Goal: Task Accomplishment & Management: Use online tool/utility

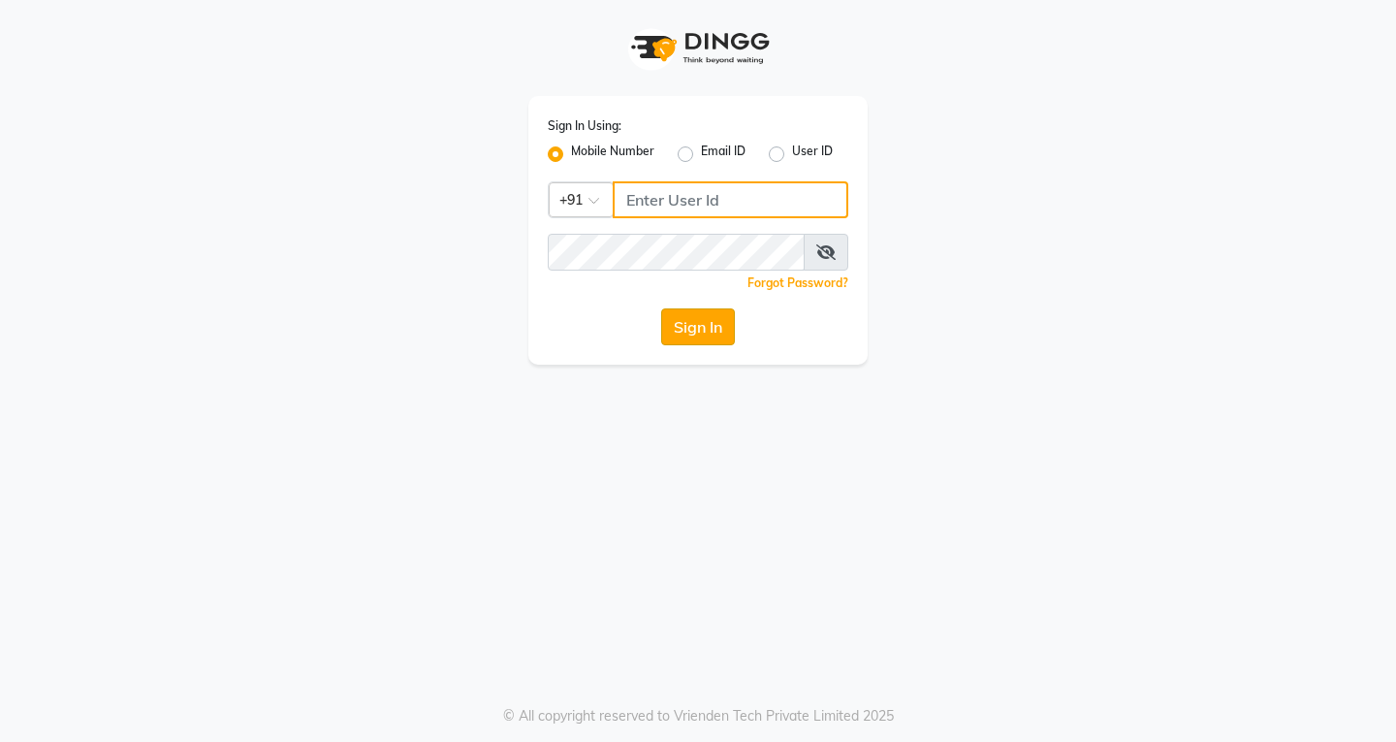
type input "9502350099"
click at [701, 325] on button "Sign In" at bounding box center [698, 326] width 74 height 37
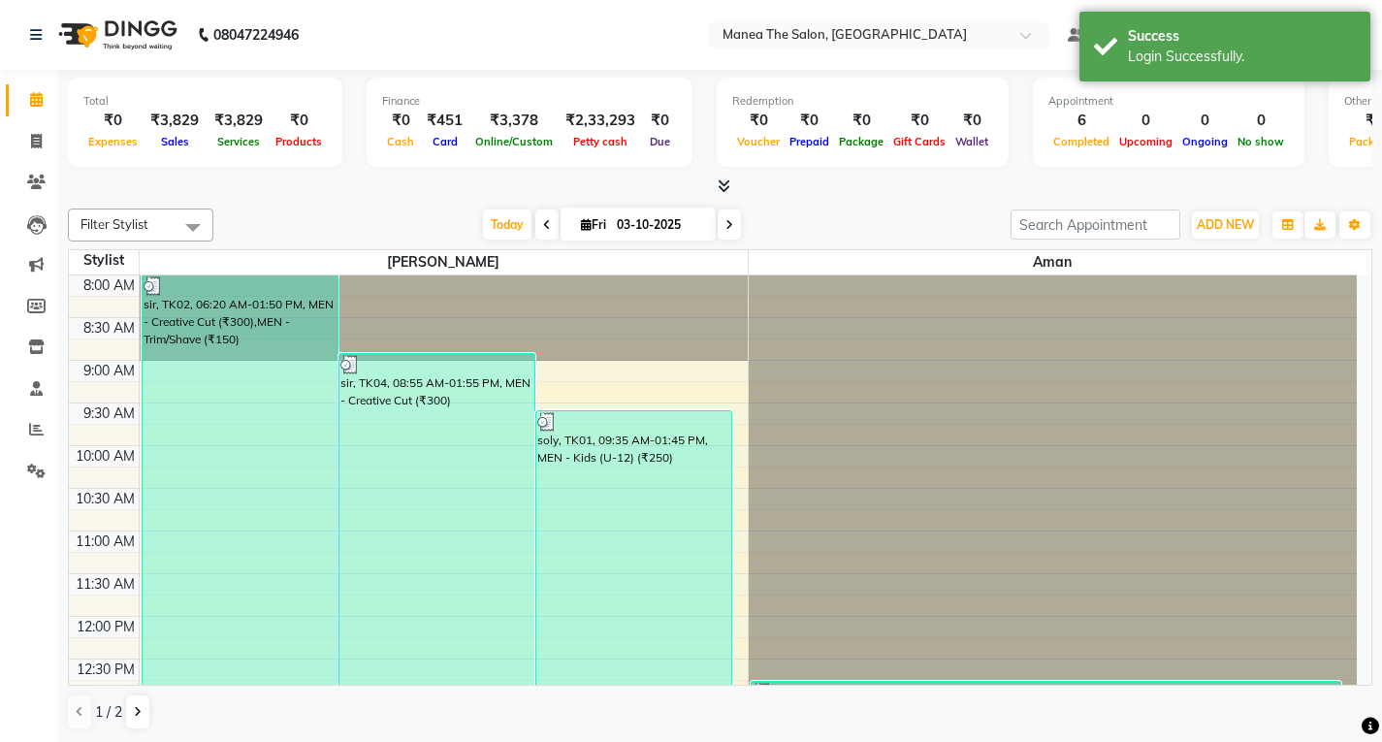
click at [543, 228] on icon at bounding box center [547, 225] width 8 height 12
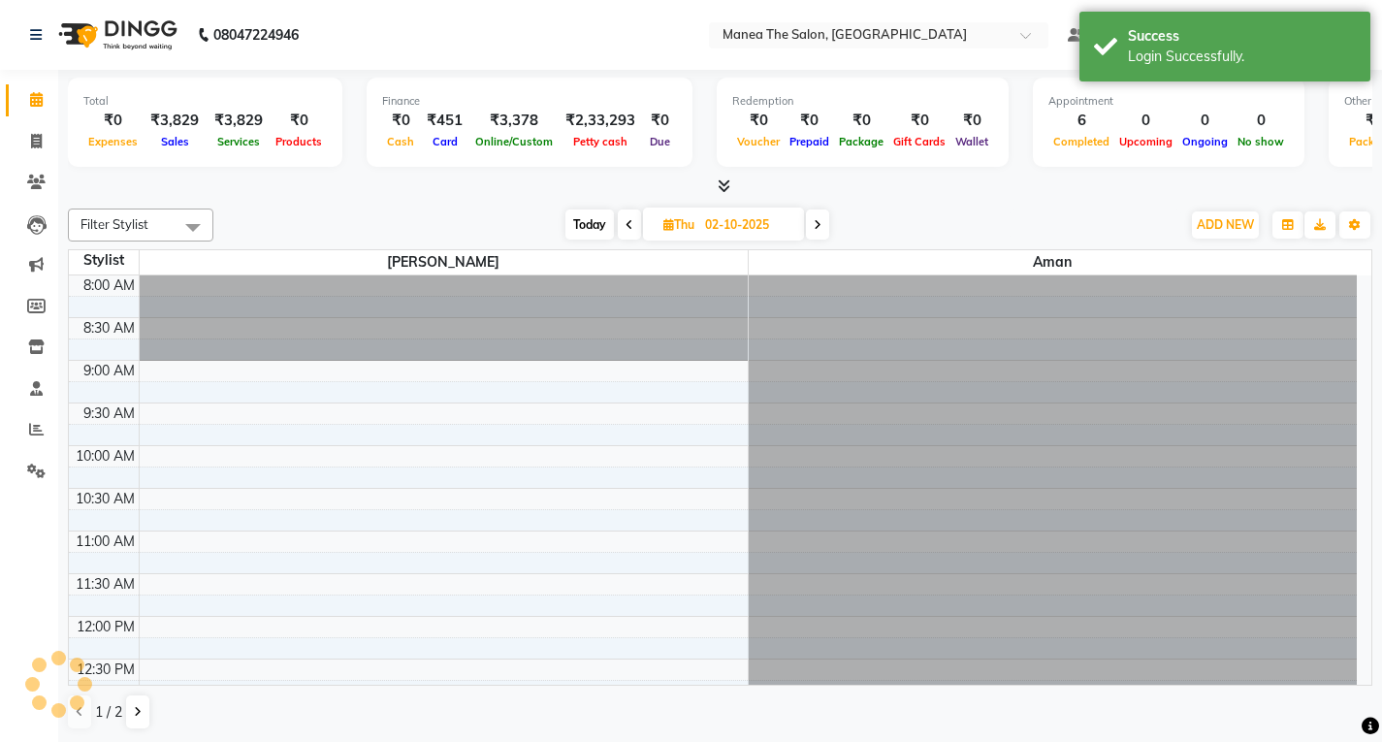
scroll to position [699, 0]
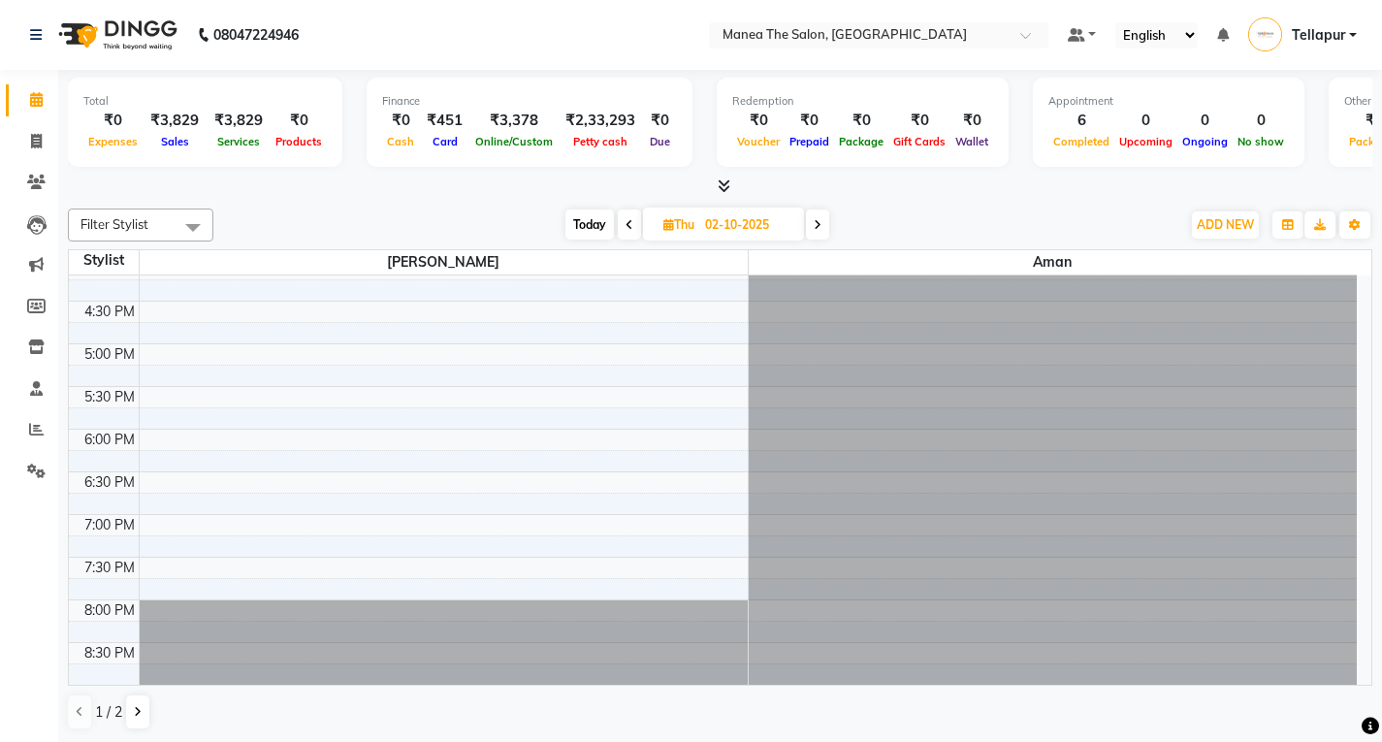
click at [622, 223] on span at bounding box center [629, 224] width 23 height 30
type input "01-10-2025"
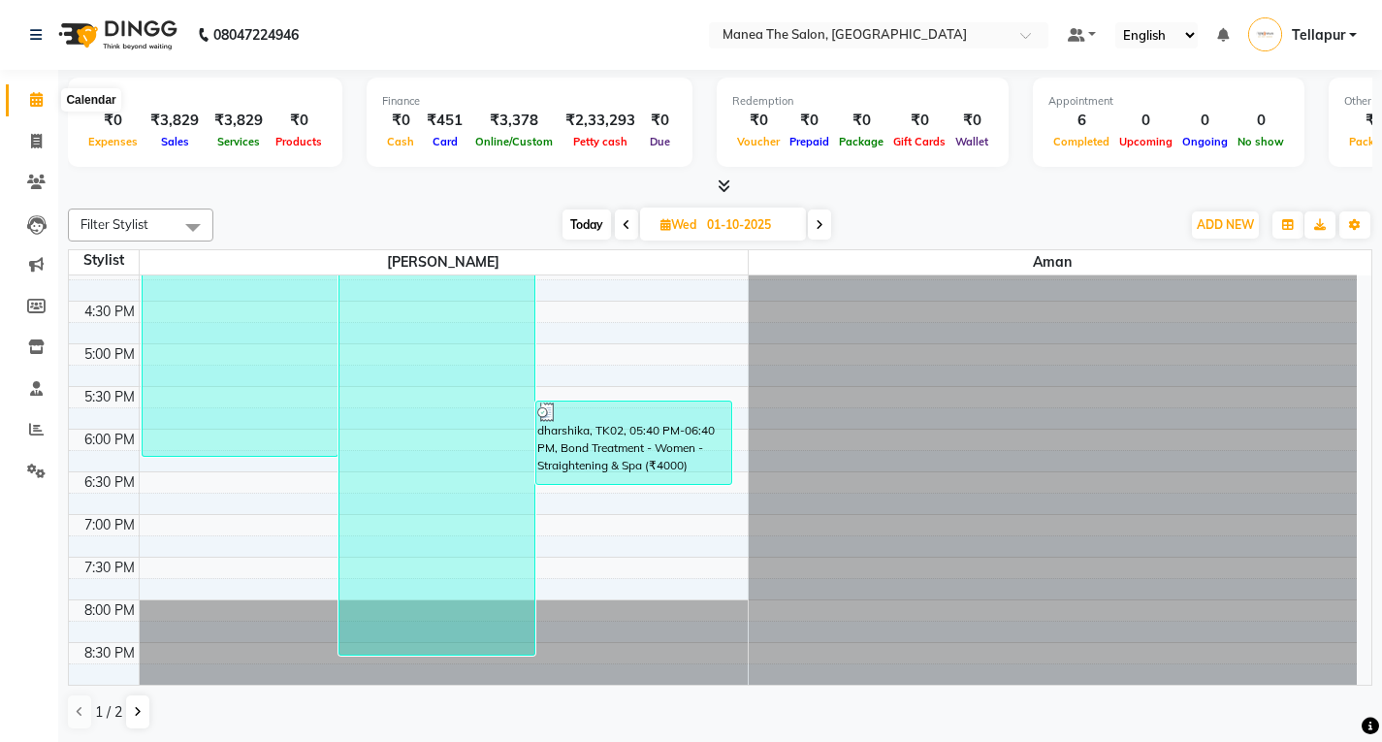
click at [44, 94] on span at bounding box center [36, 100] width 34 height 22
click at [26, 91] on span at bounding box center [36, 100] width 34 height 22
click at [35, 131] on span at bounding box center [36, 142] width 34 height 22
select select "service"
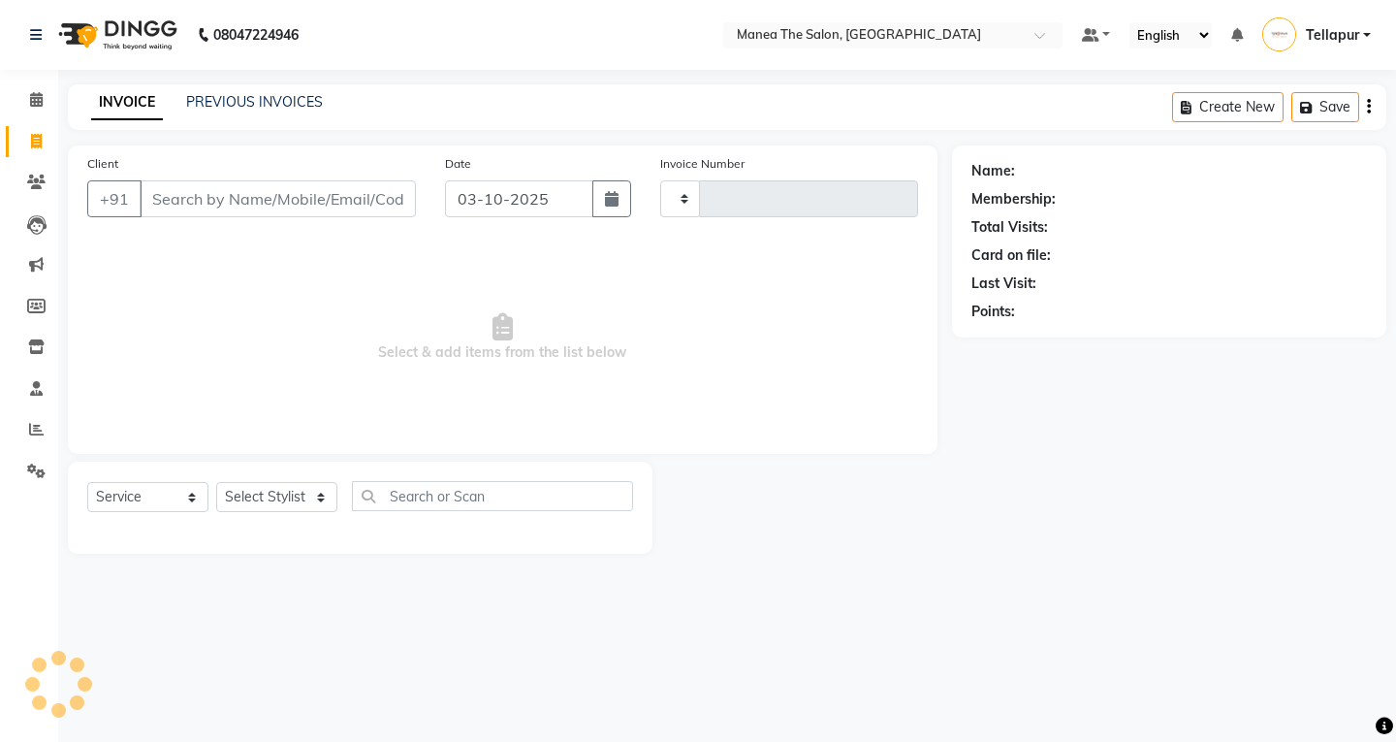
type input "0885"
select select "6085"
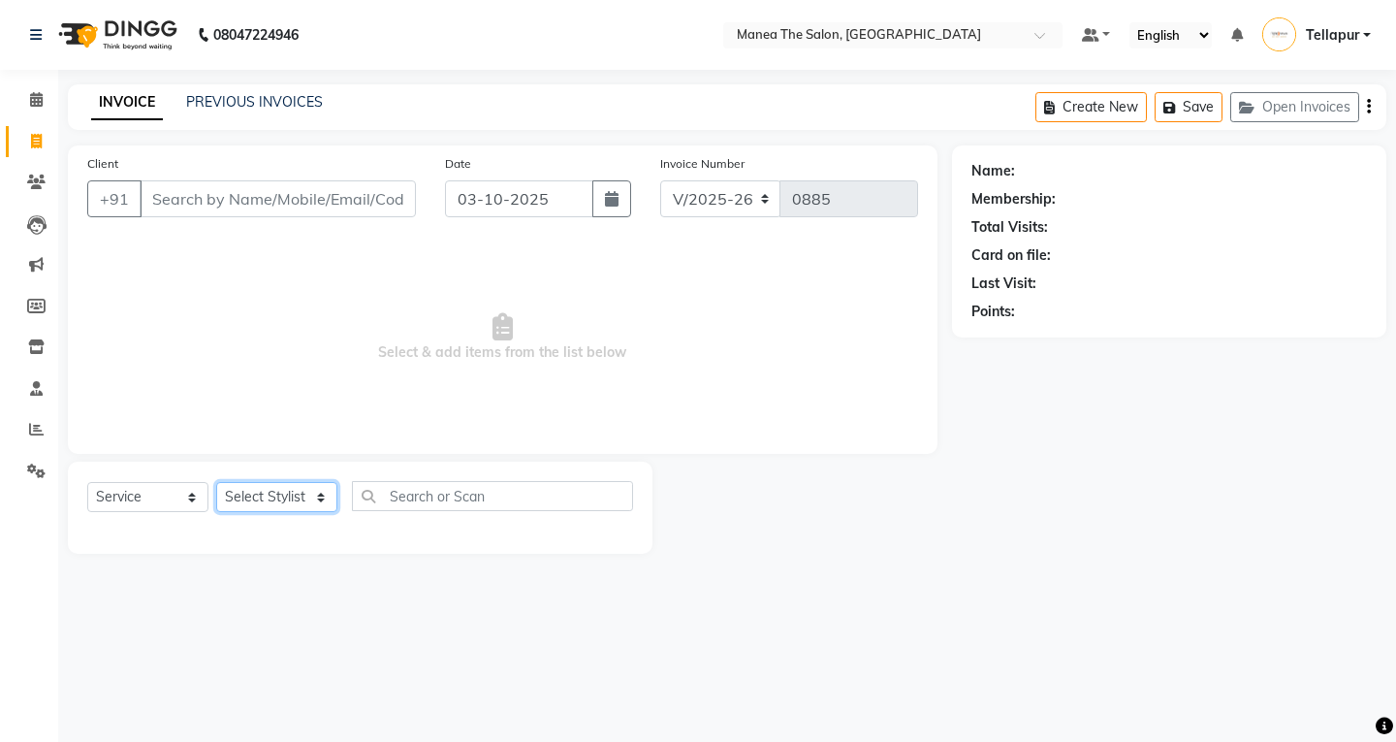
click at [260, 487] on select "Select Stylist [PERSON_NAME]" at bounding box center [276, 497] width 121 height 30
select select "85429"
click at [216, 482] on select "Select Stylist [PERSON_NAME]" at bounding box center [276, 497] width 121 height 30
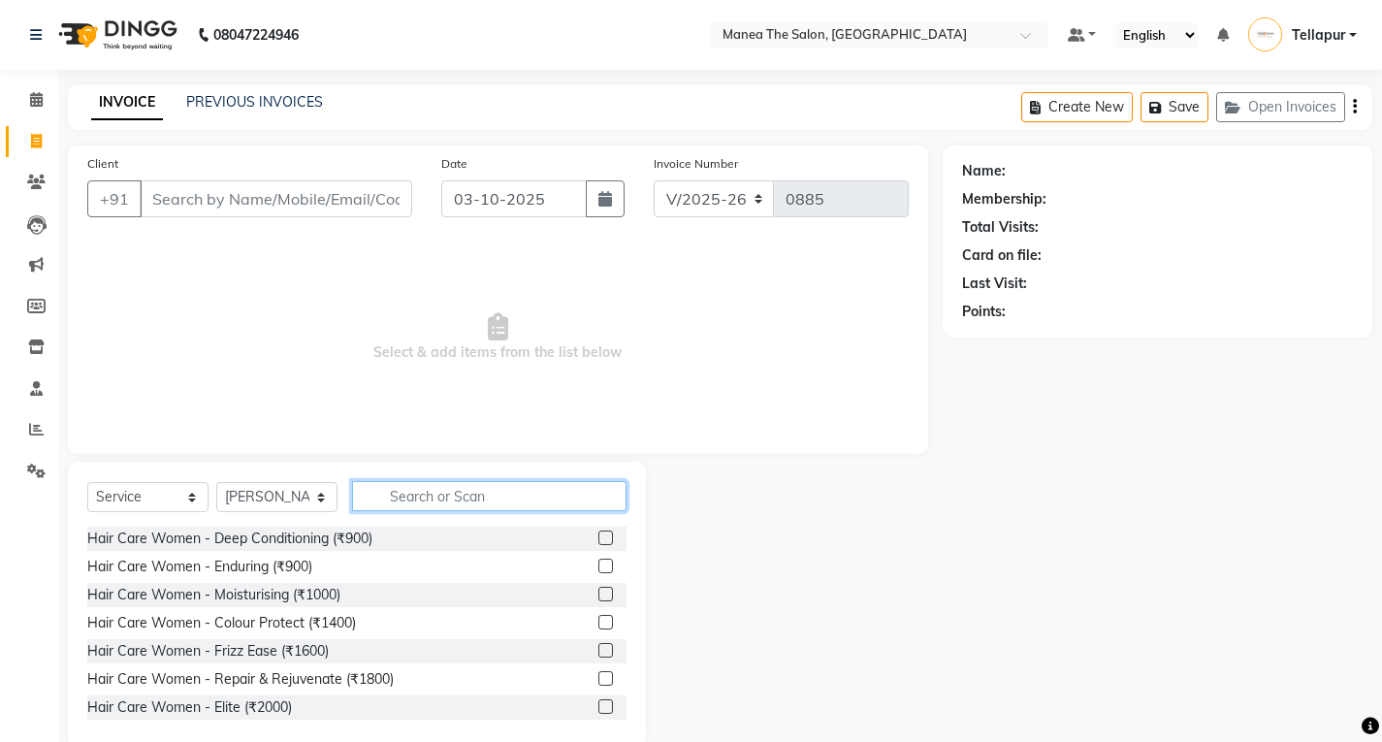
click at [403, 490] on input "text" at bounding box center [489, 496] width 274 height 30
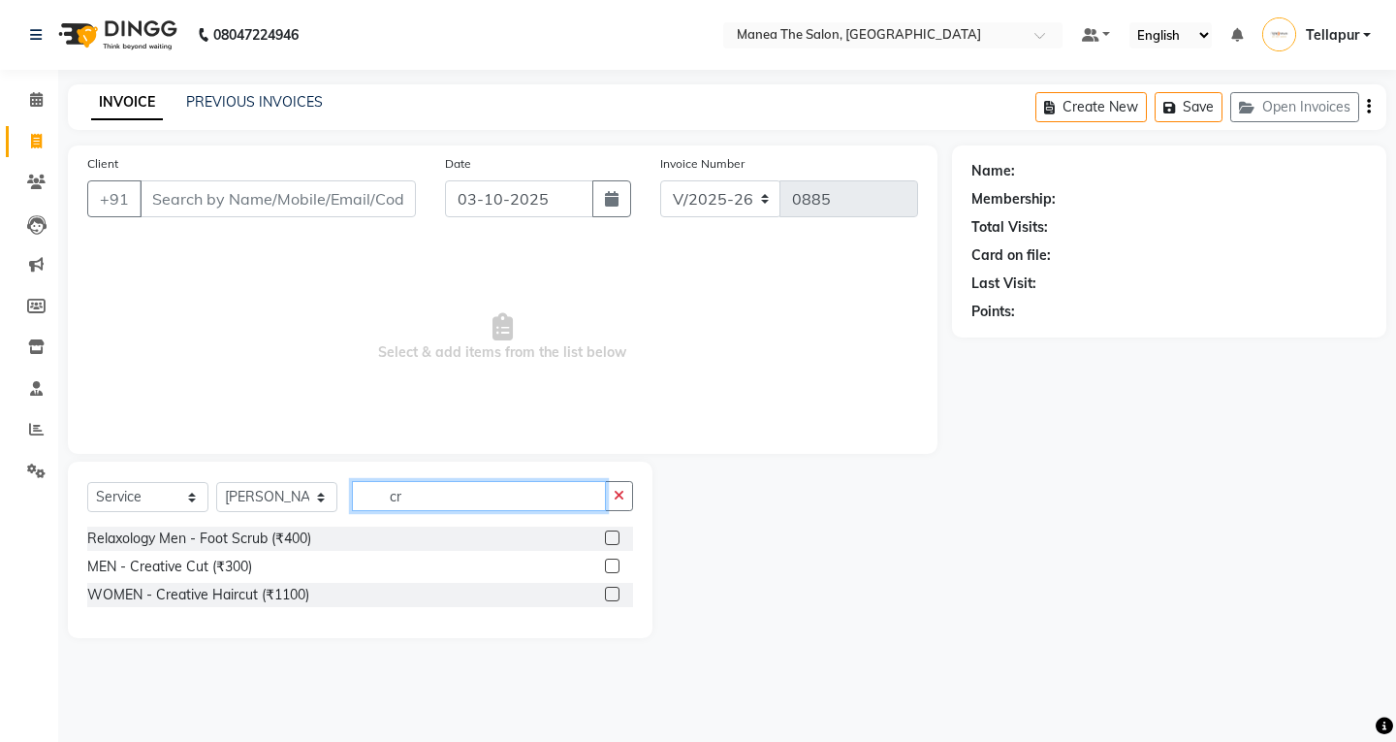
type input "cr"
click at [615, 570] on label at bounding box center [612, 565] width 15 height 15
click at [615, 570] on input "checkbox" at bounding box center [611, 566] width 13 height 13
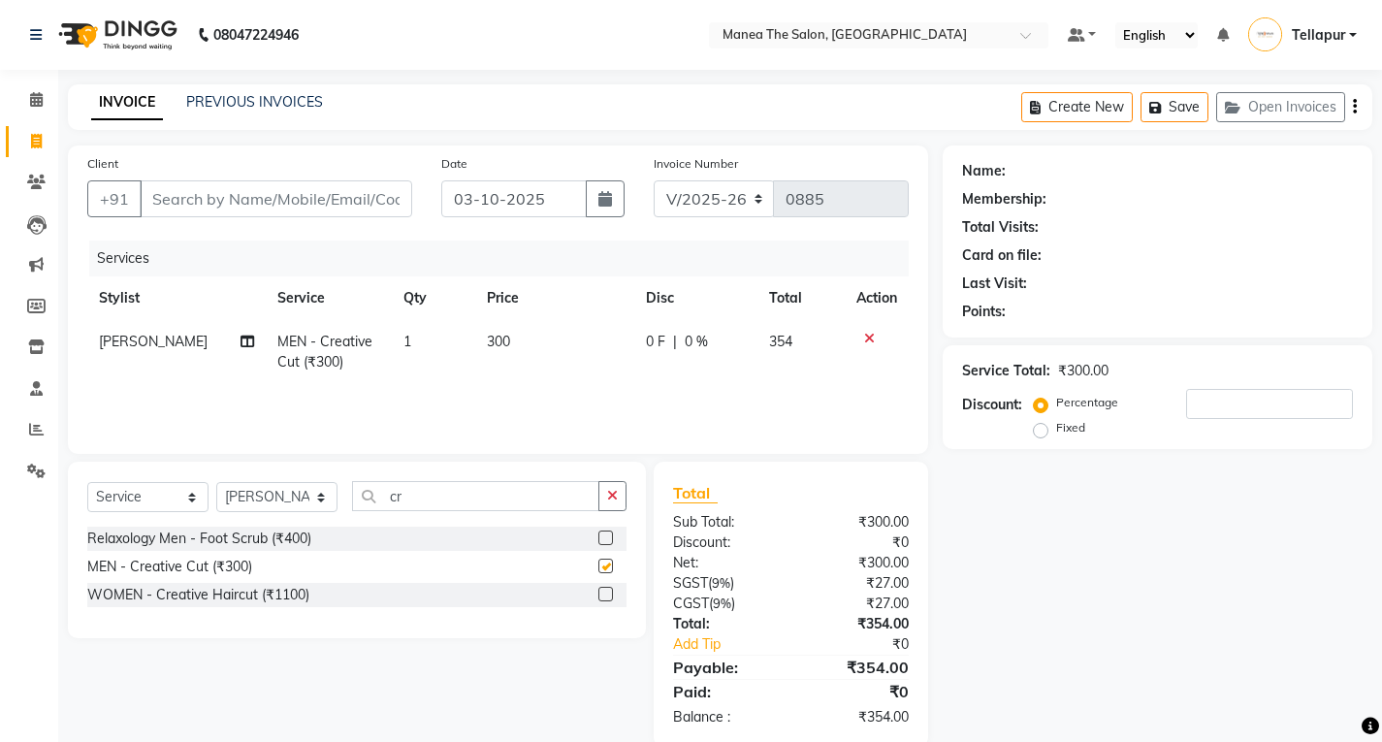
checkbox input "false"
click at [414, 497] on input "cr" at bounding box center [475, 496] width 247 height 30
type input "c"
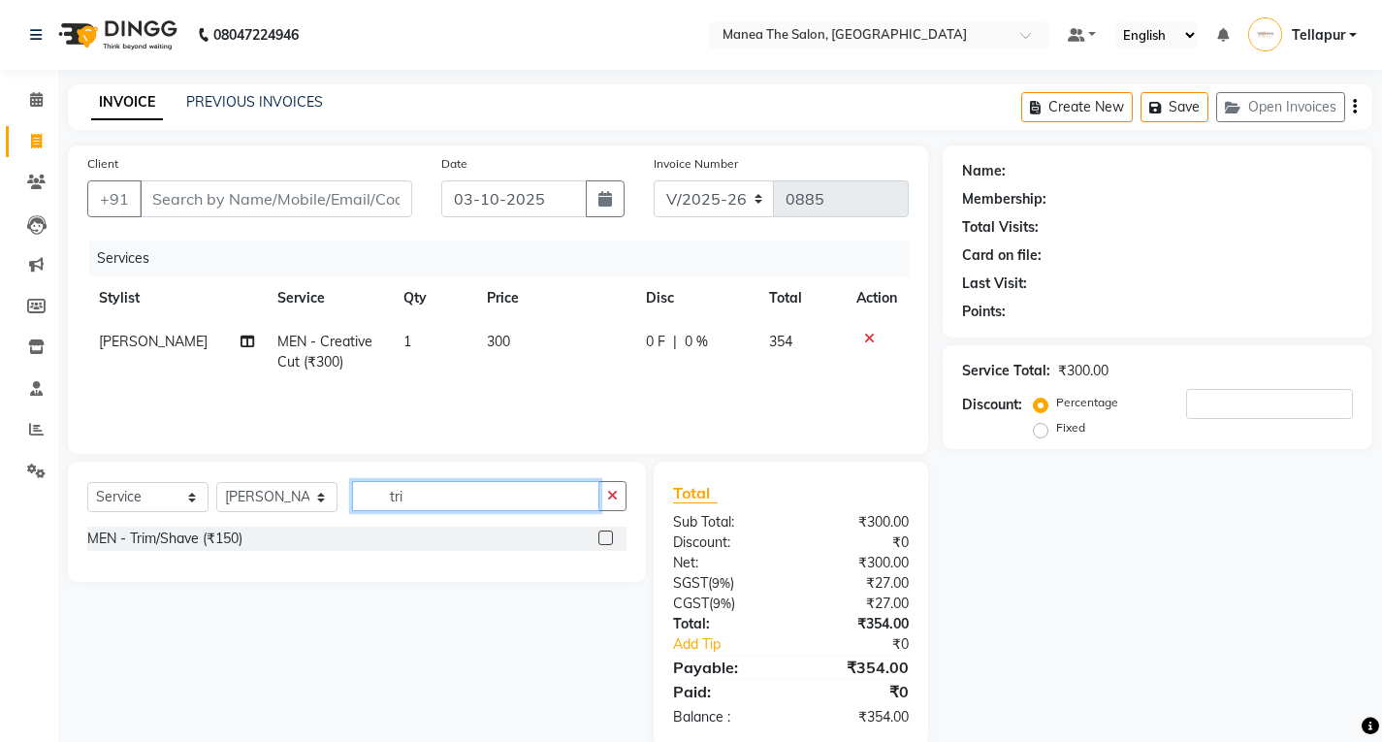
type input "tri"
click at [608, 542] on label at bounding box center [605, 537] width 15 height 15
click at [608, 542] on input "checkbox" at bounding box center [604, 538] width 13 height 13
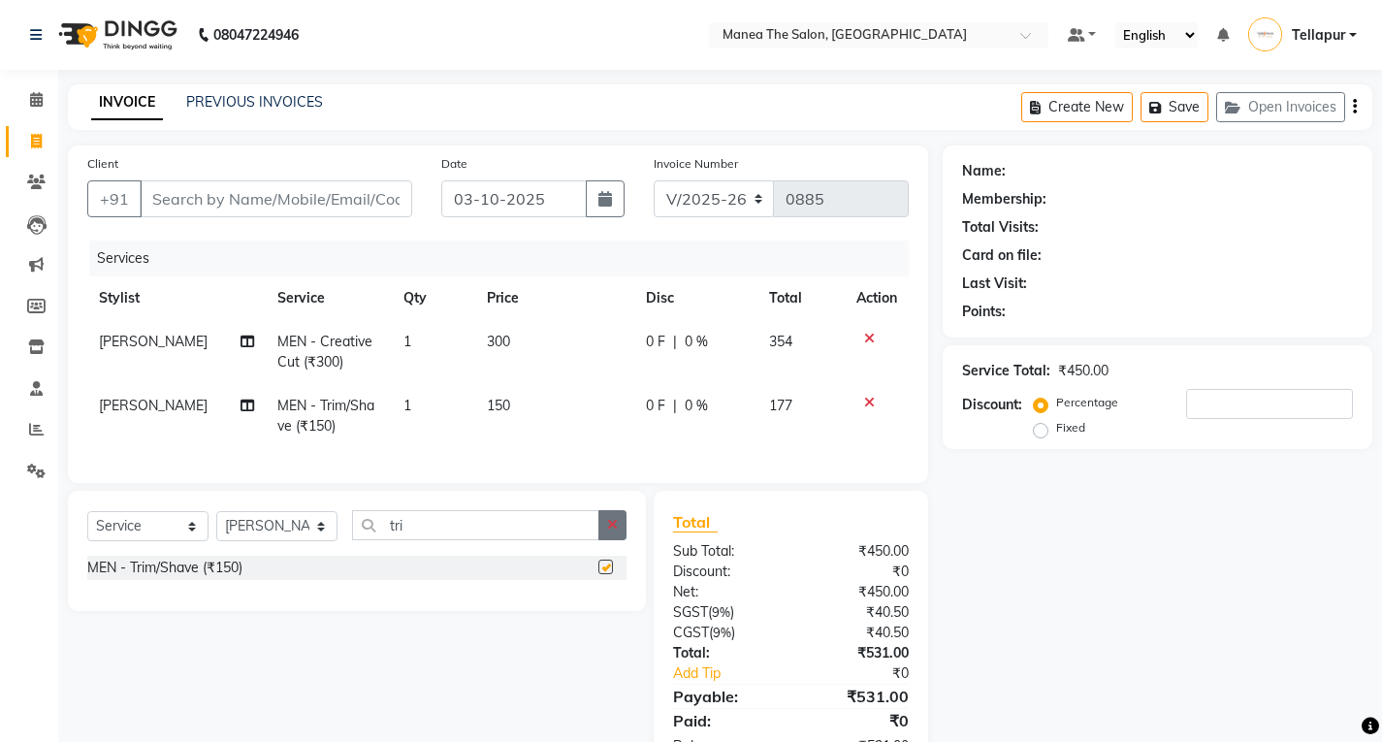
checkbox input "false"
click at [38, 101] on icon at bounding box center [36, 99] width 13 height 15
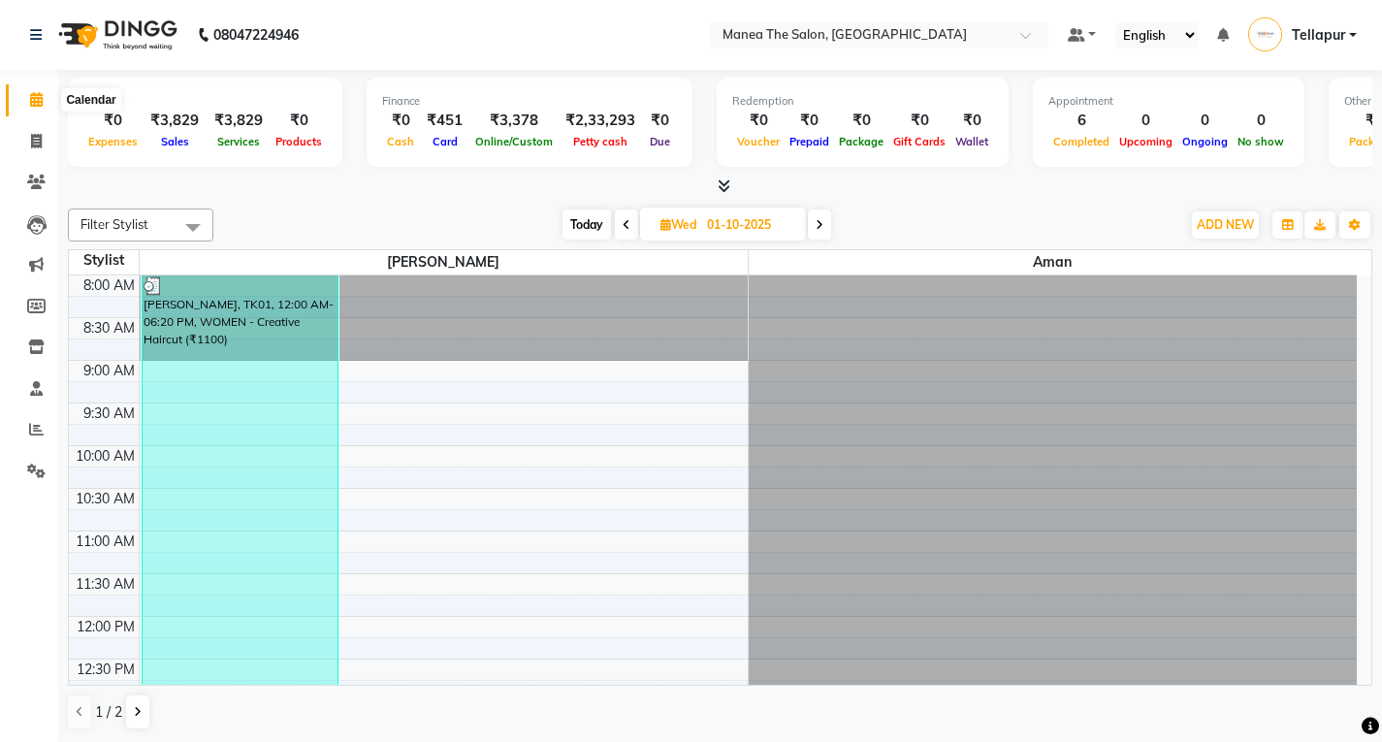
click at [42, 91] on span at bounding box center [36, 100] width 34 height 22
click at [31, 140] on icon at bounding box center [36, 141] width 11 height 15
select select "service"
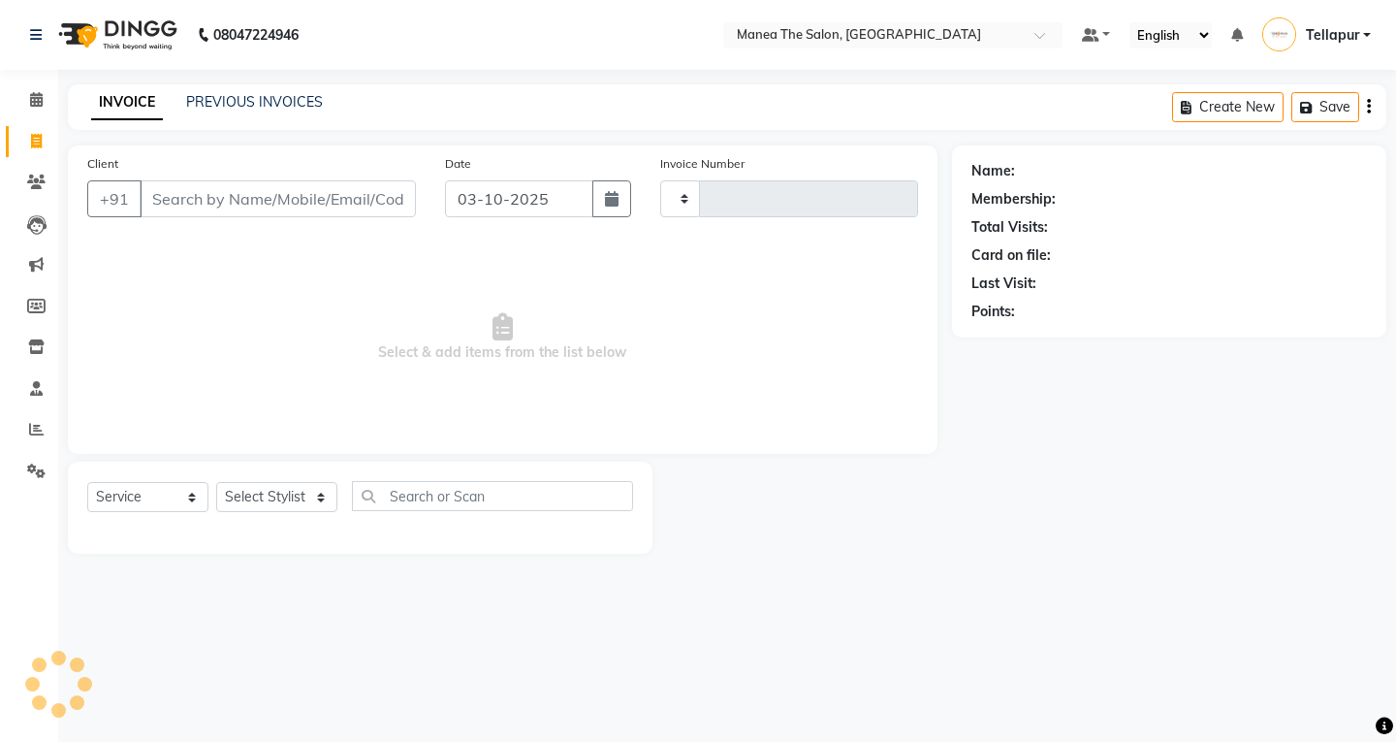
type input "0885"
select select "6085"
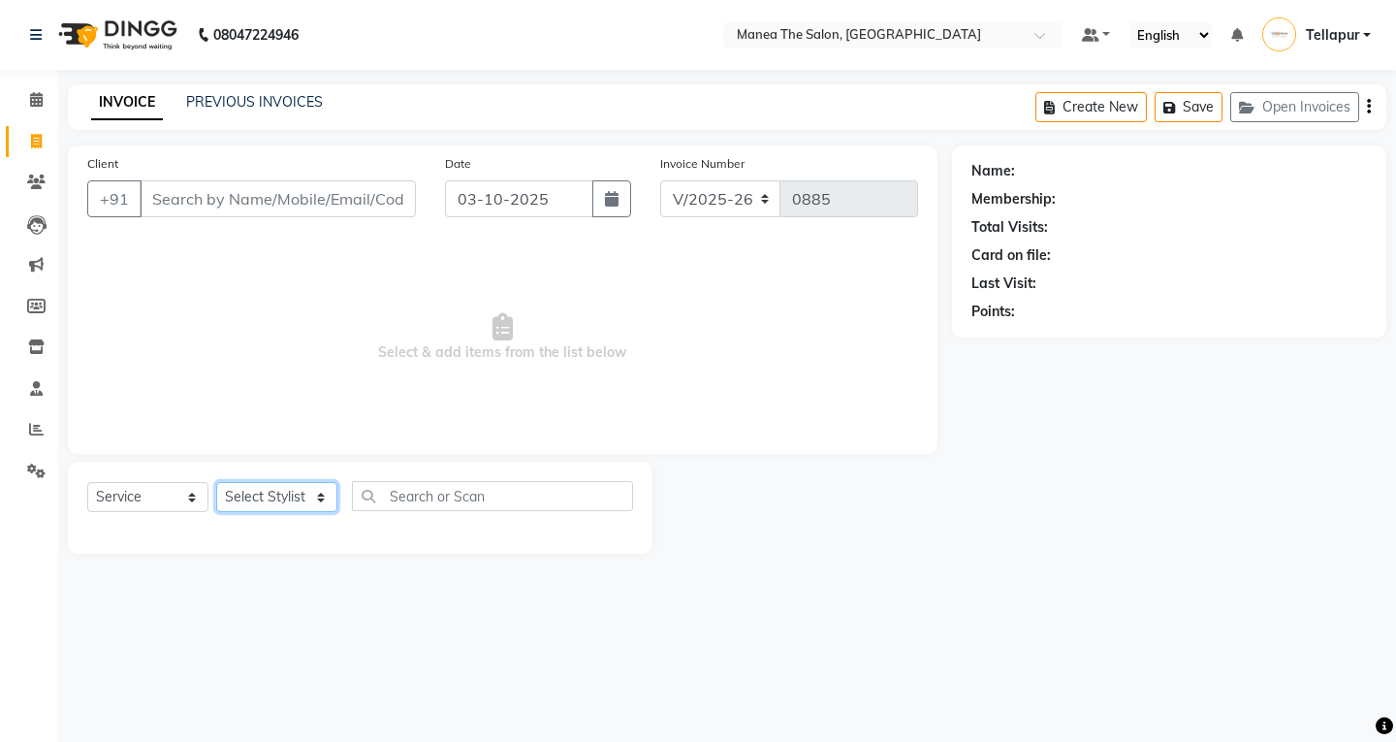
click at [276, 510] on select "Select Stylist [PERSON_NAME]" at bounding box center [276, 497] width 121 height 30
select select "85429"
click at [216, 482] on select "Select Stylist [PERSON_NAME]" at bounding box center [276, 497] width 121 height 30
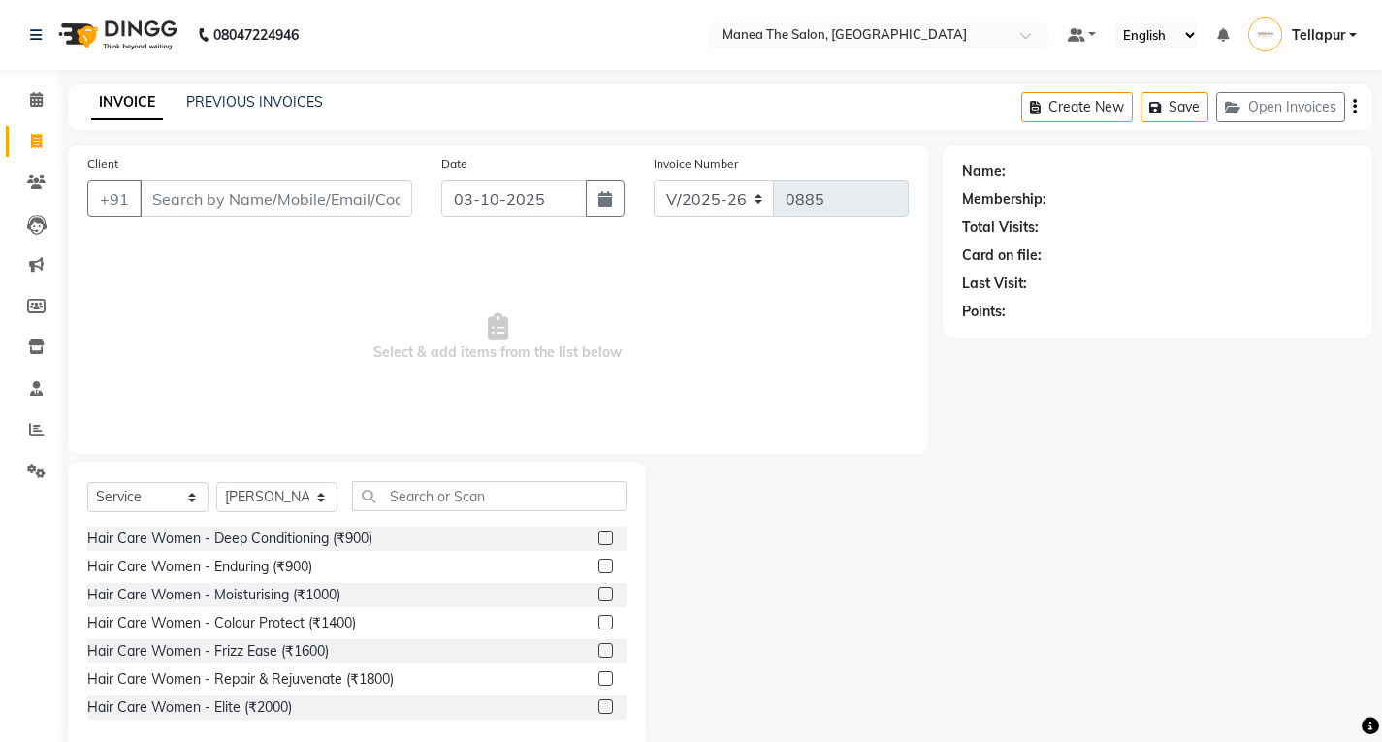
click at [455, 479] on div "Select Service Product Membership Package Voucher Prepaid Gift Card Select Styl…" at bounding box center [357, 605] width 578 height 286
click at [458, 516] on div "Select Service Product Membership Package Voucher Prepaid Gift Card Select Styl…" at bounding box center [356, 504] width 539 height 46
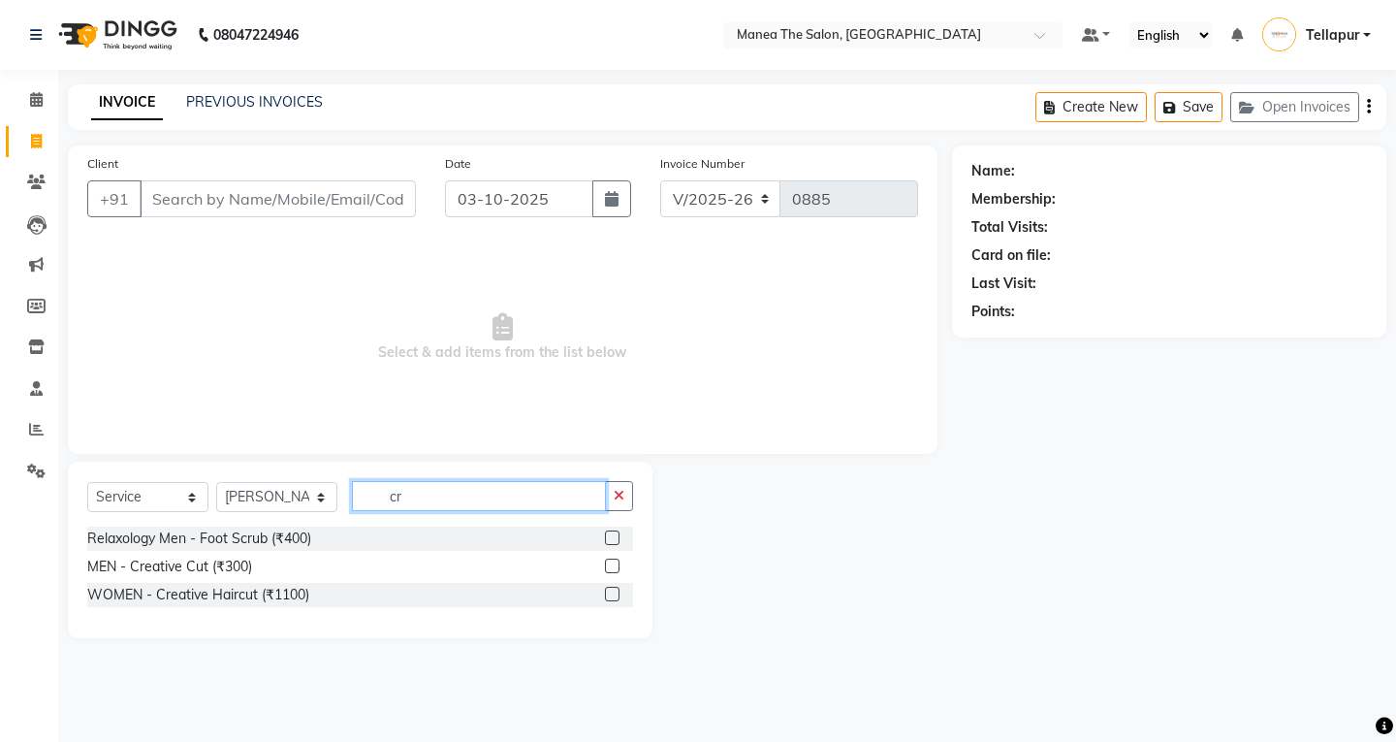
type input "cr"
click at [609, 563] on label at bounding box center [612, 565] width 15 height 15
click at [609, 563] on input "checkbox" at bounding box center [611, 566] width 13 height 13
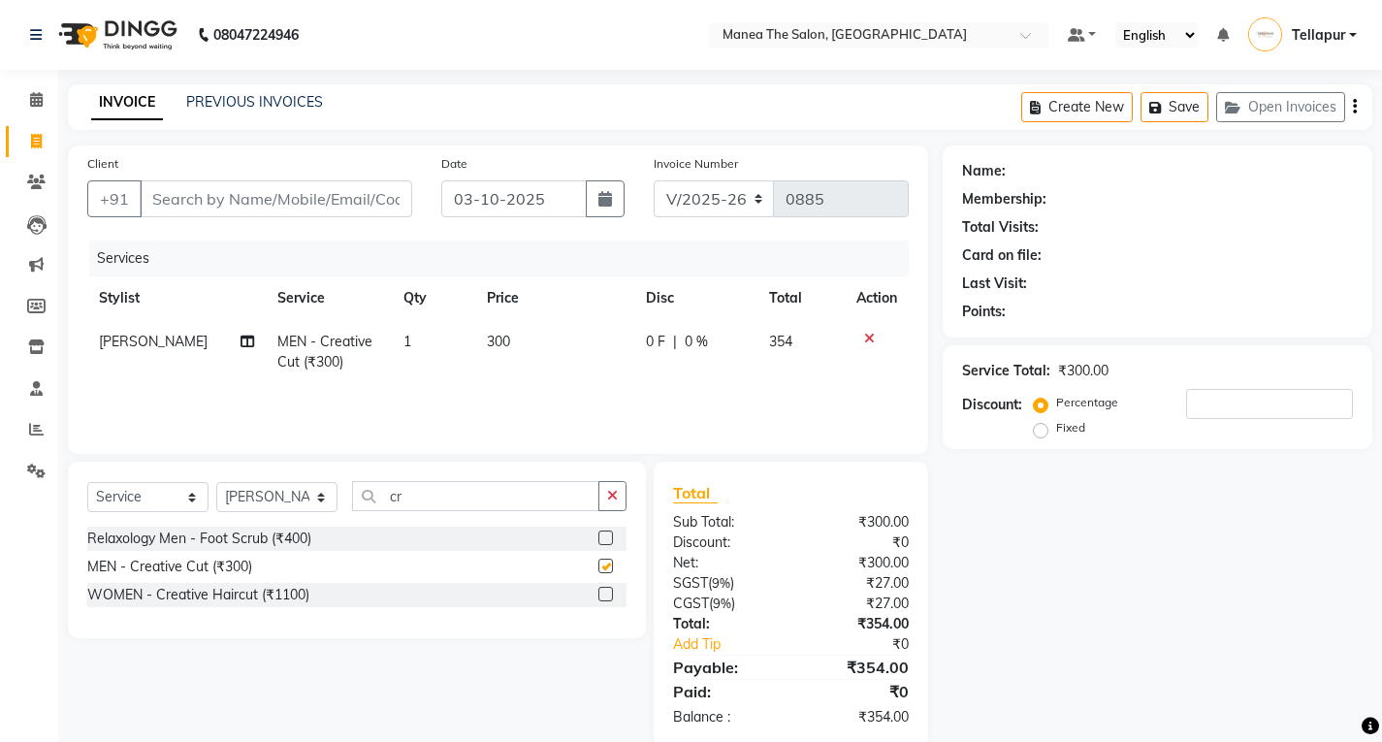
checkbox input "false"
click at [487, 499] on input "cr" at bounding box center [475, 496] width 247 height 30
type input "c"
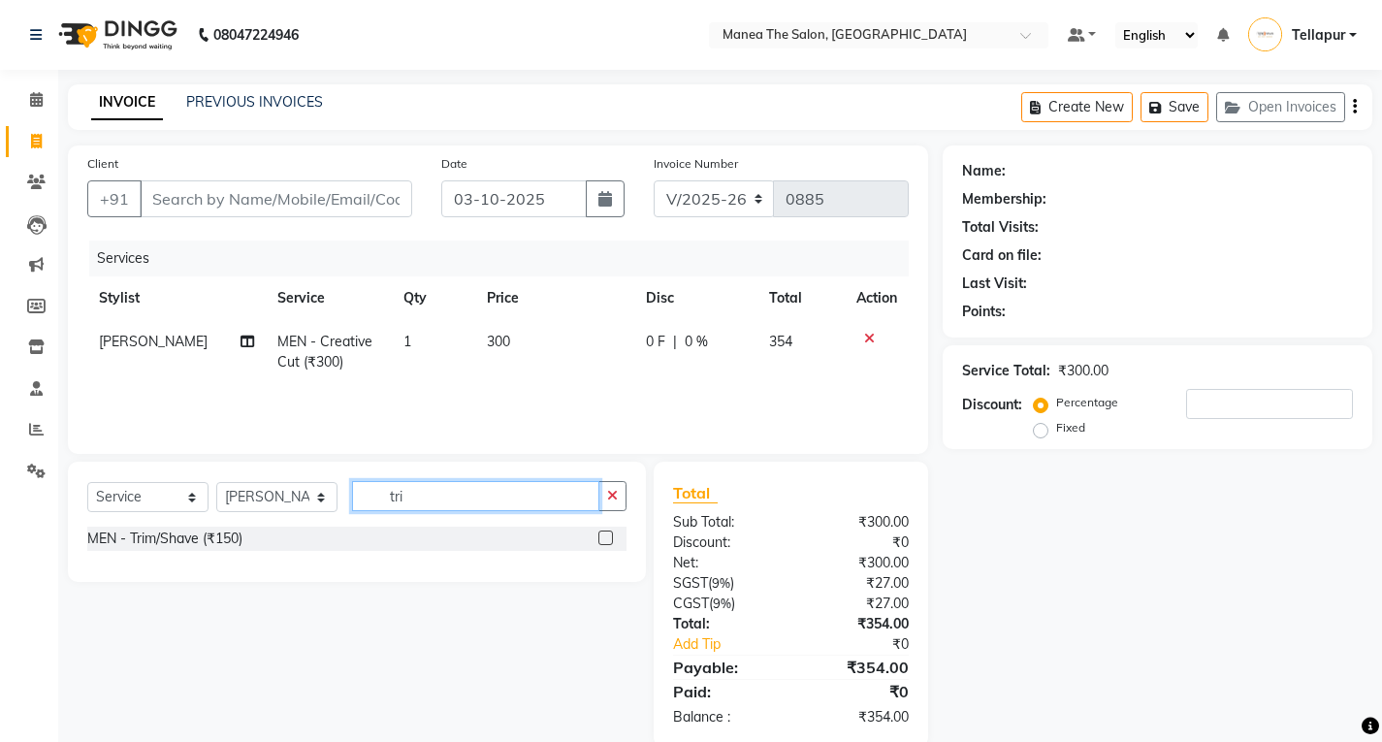
type input "tri"
click at [612, 535] on label at bounding box center [605, 537] width 15 height 15
click at [611, 535] on input "checkbox" at bounding box center [604, 538] width 13 height 13
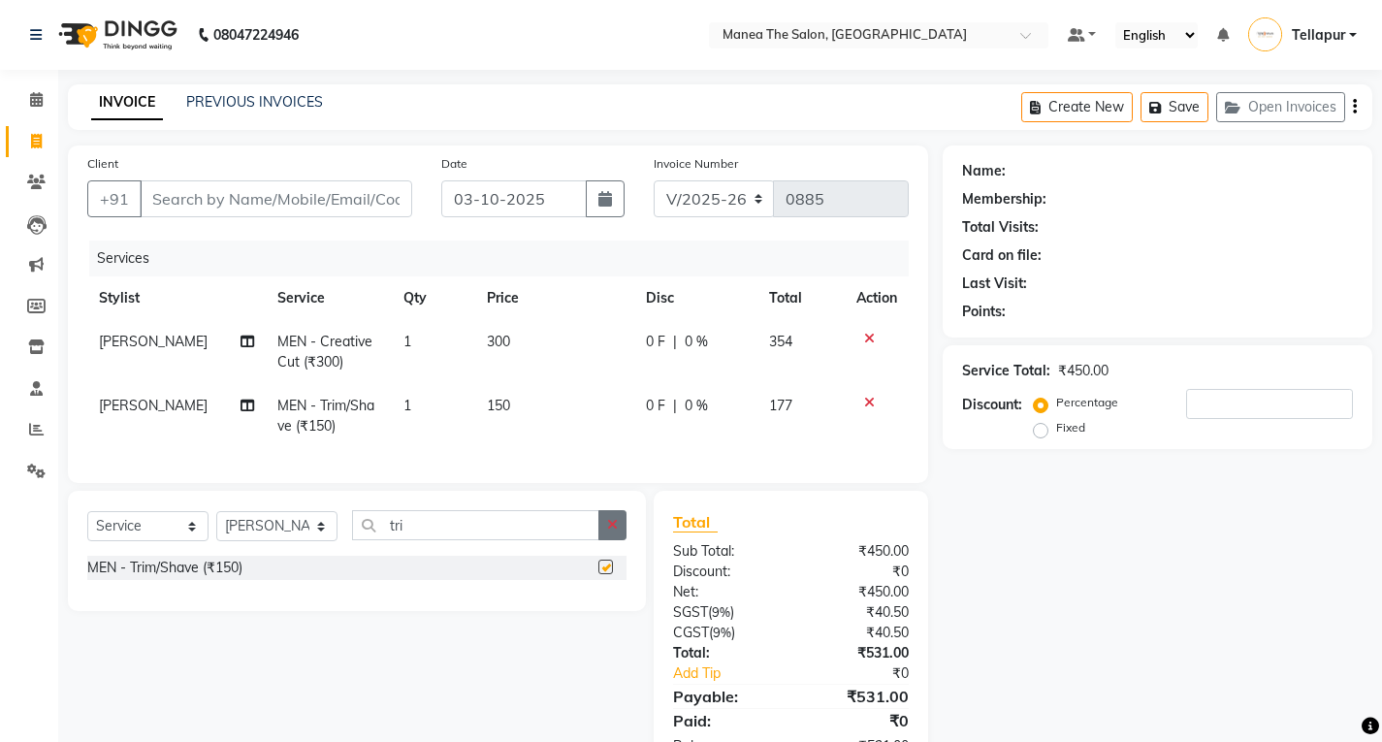
checkbox input "false"
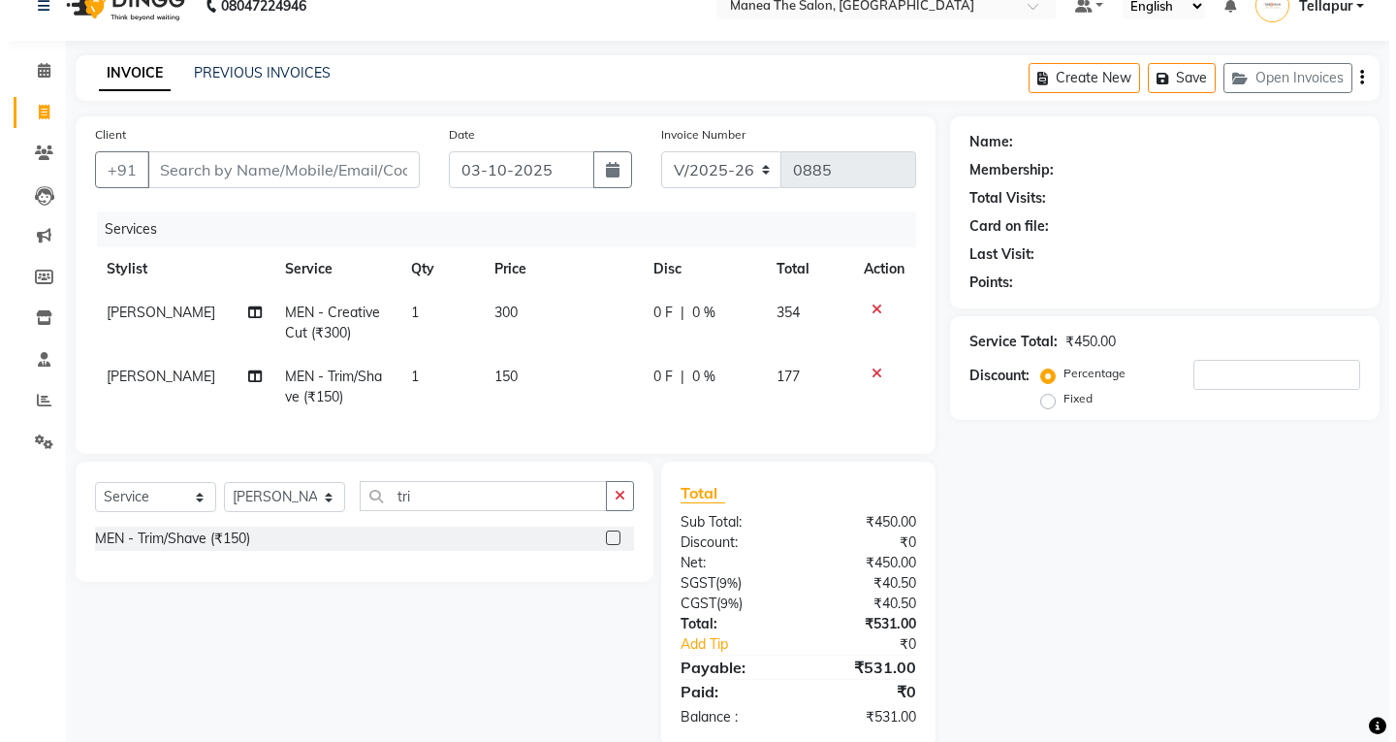
scroll to position [78, 0]
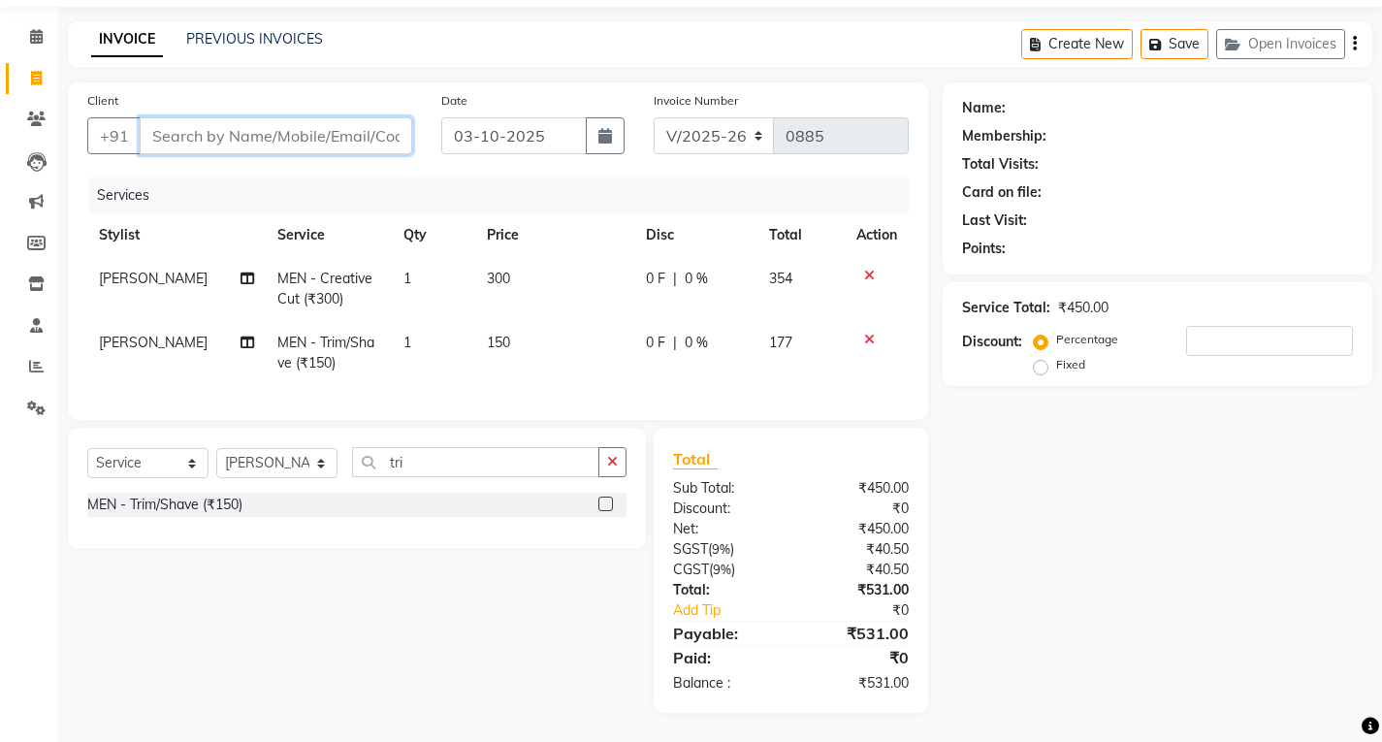
click at [284, 122] on input "Client" at bounding box center [276, 135] width 272 height 37
click at [315, 126] on input "Client" at bounding box center [276, 135] width 272 height 37
type input "7"
type input "0"
type input "76809574882"
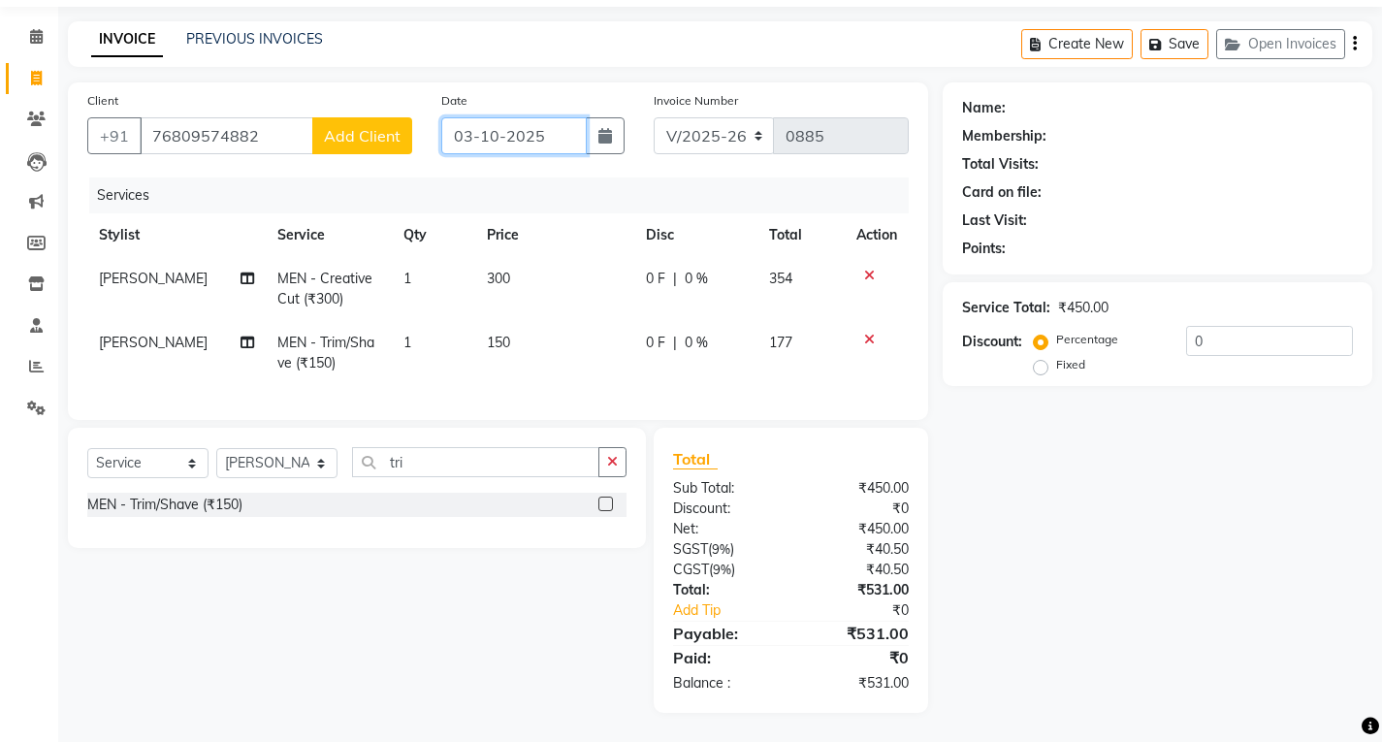
click at [525, 126] on input "03-10-2025" at bounding box center [513, 135] width 145 height 37
select select "10"
select select "2025"
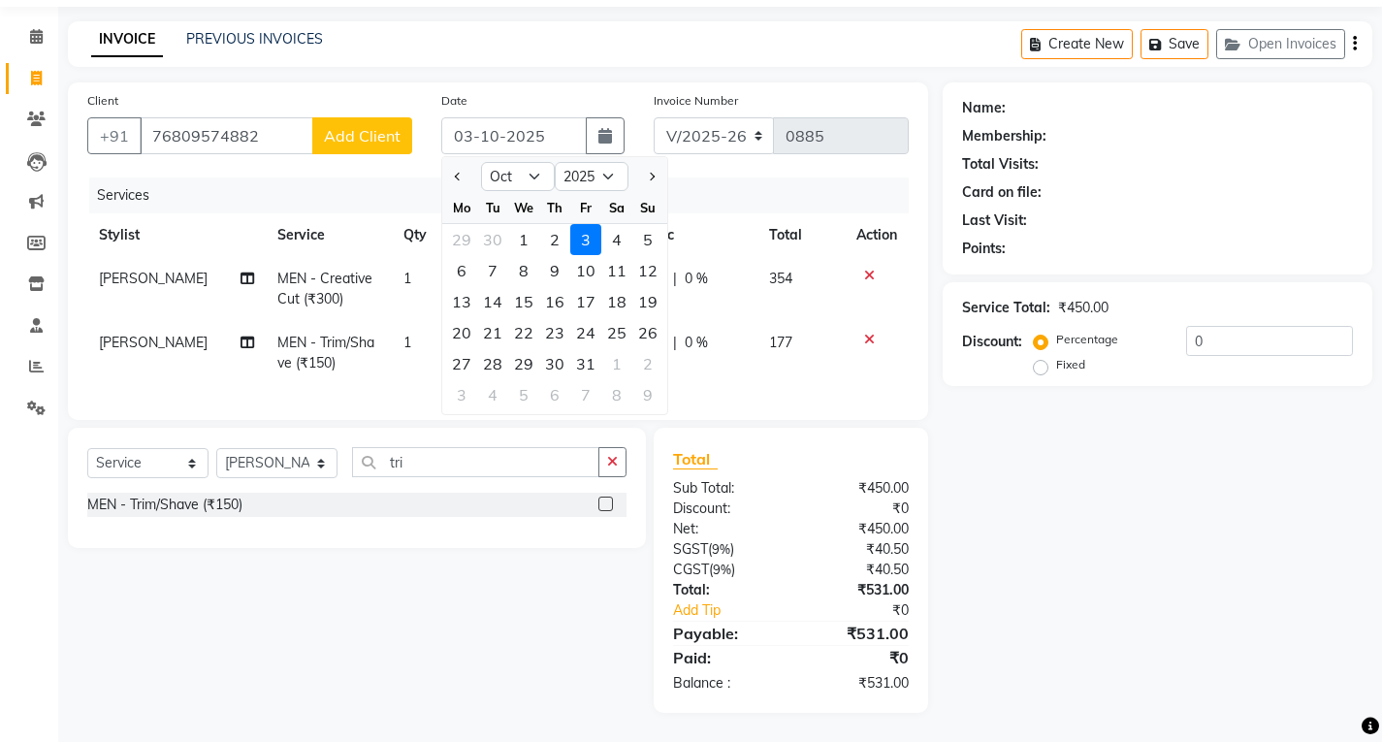
click at [1016, 111] on div "Name: Membership: Total Visits: Card on file: Last Visit: Points:" at bounding box center [1157, 174] width 391 height 169
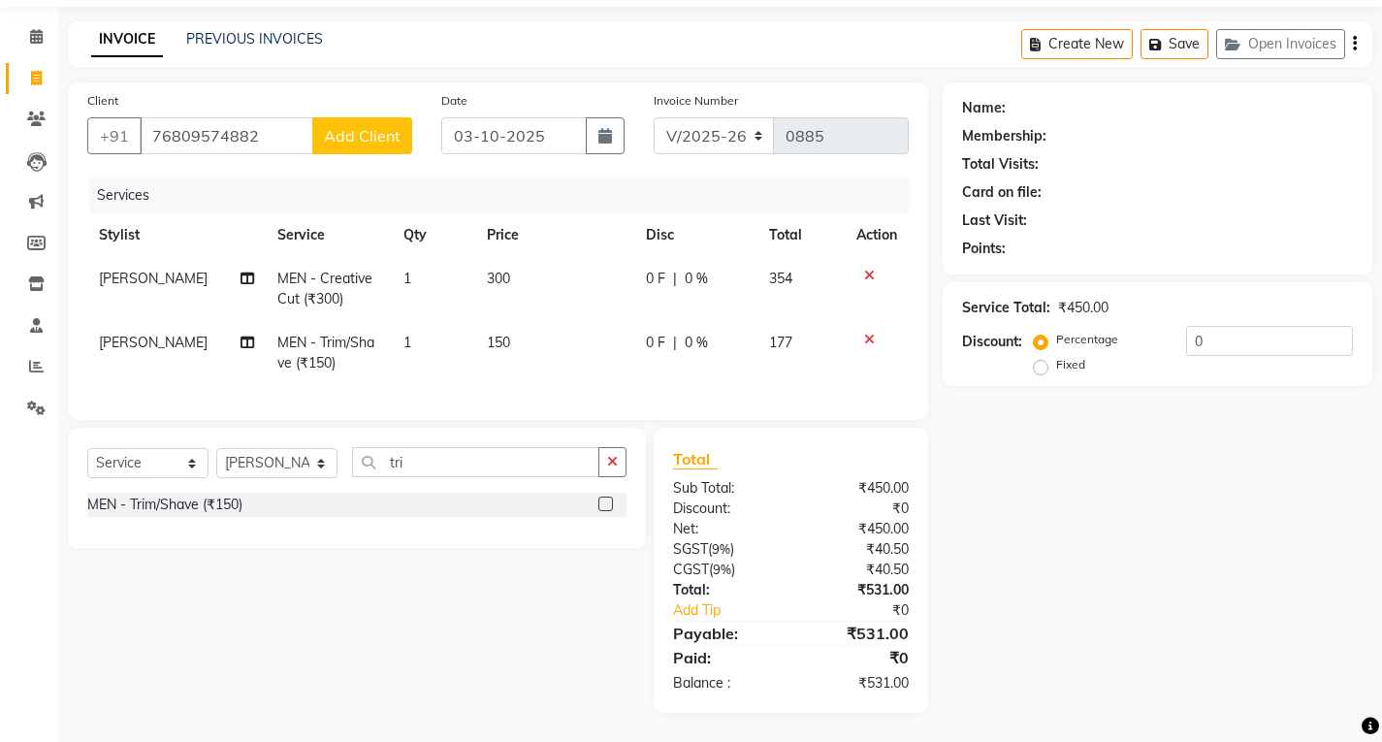
click at [1008, 103] on div "Name:" at bounding box center [1157, 108] width 391 height 20
click at [382, 126] on span "Add Client" at bounding box center [362, 135] width 77 height 19
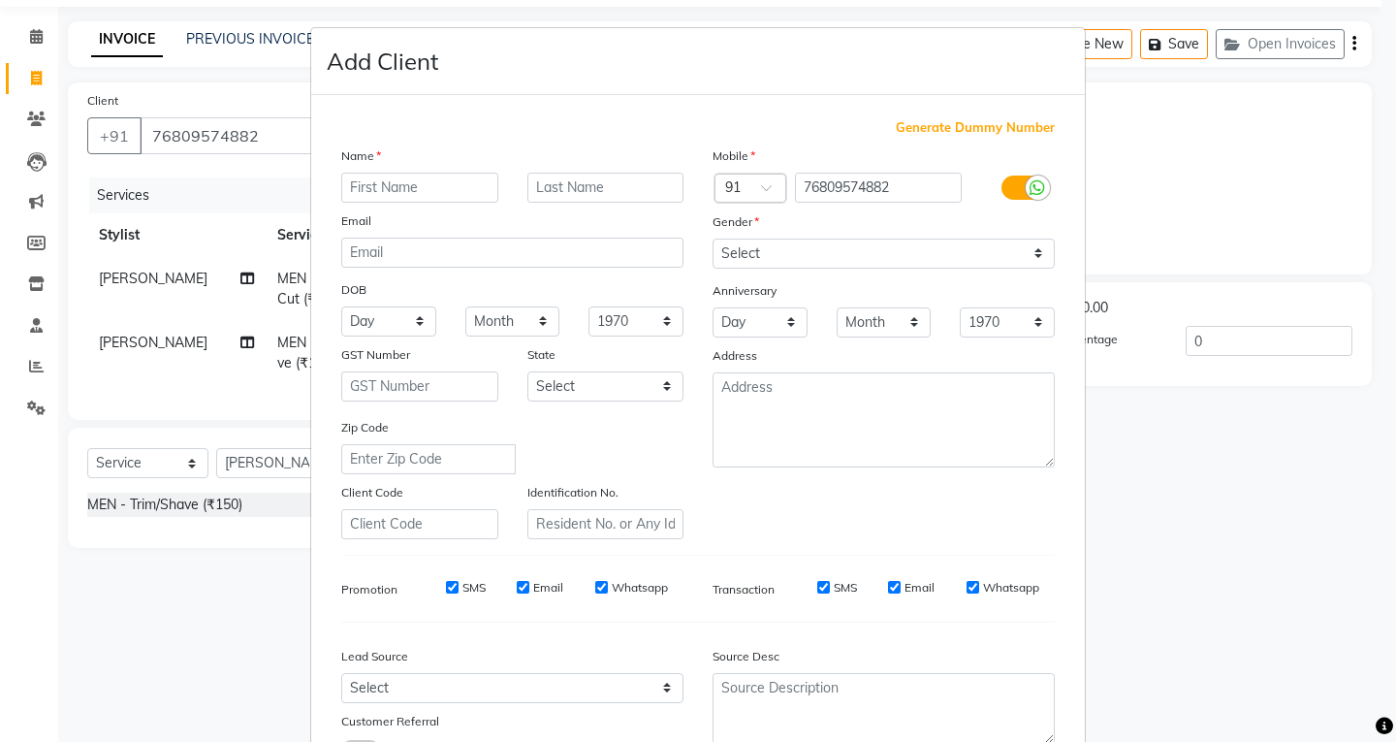
click at [424, 198] on input "text" at bounding box center [419, 188] width 157 height 30
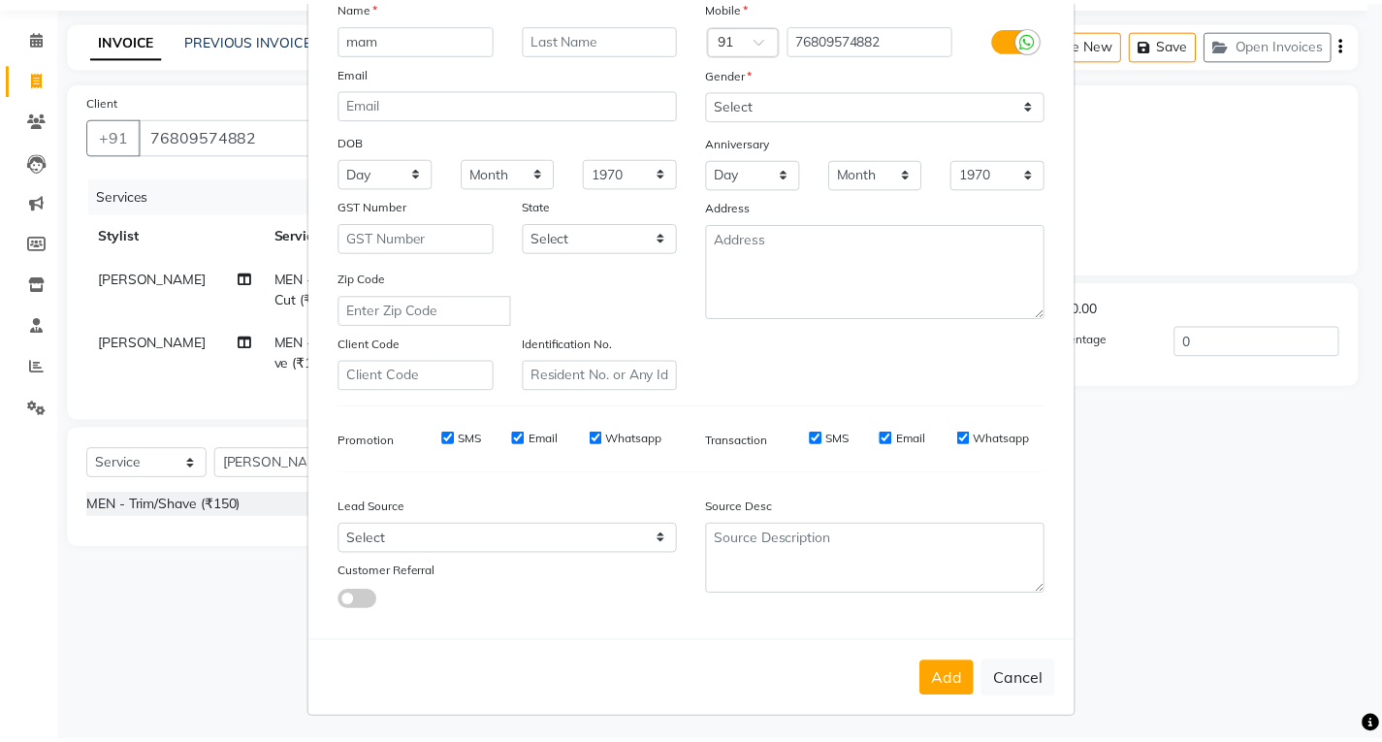
scroll to position [153, 0]
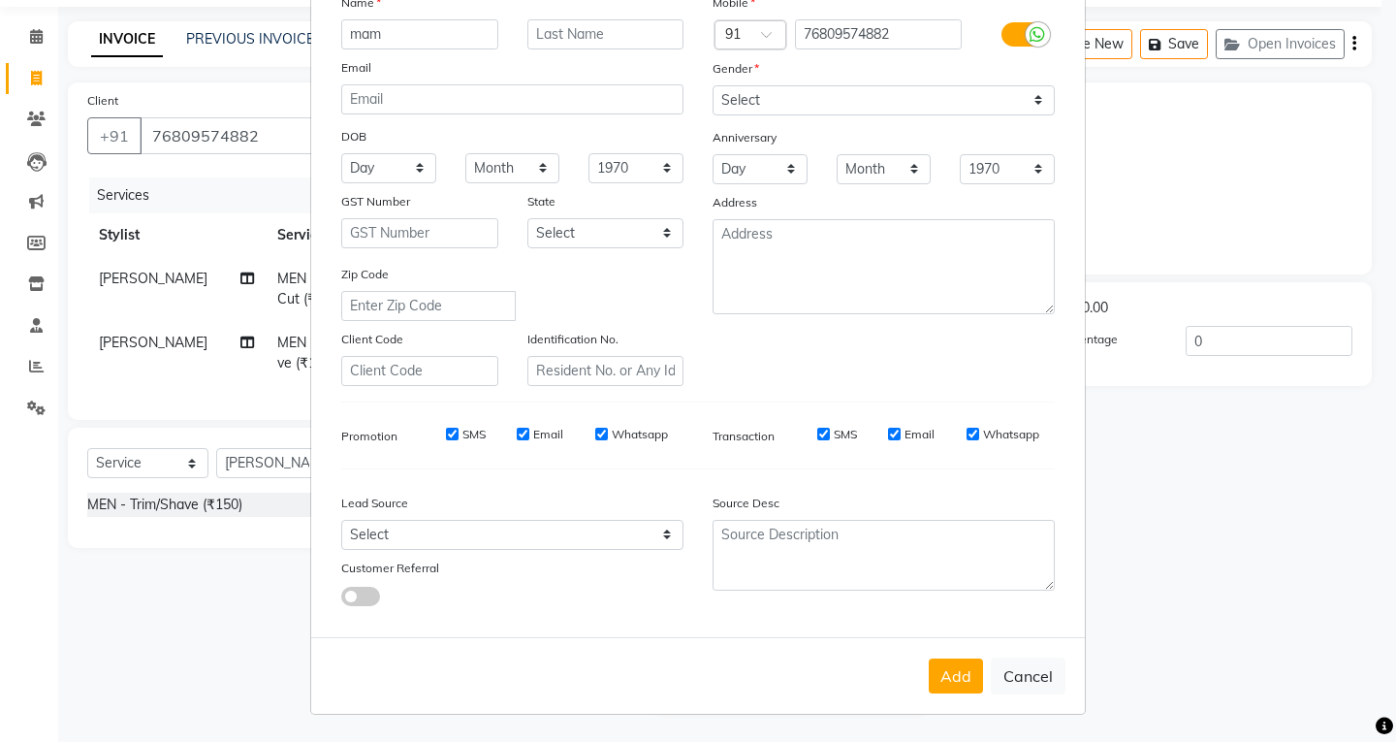
type input "mam"
click at [811, 91] on select "Select [DEMOGRAPHIC_DATA] [DEMOGRAPHIC_DATA] Other Prefer Not To Say" at bounding box center [884, 100] width 342 height 30
click at [713, 85] on select "Select [DEMOGRAPHIC_DATA] [DEMOGRAPHIC_DATA] Other Prefer Not To Say" at bounding box center [884, 100] width 342 height 30
click at [816, 112] on select "Select [DEMOGRAPHIC_DATA] [DEMOGRAPHIC_DATA] Other Prefer Not To Say" at bounding box center [884, 100] width 342 height 30
select select "[DEMOGRAPHIC_DATA]"
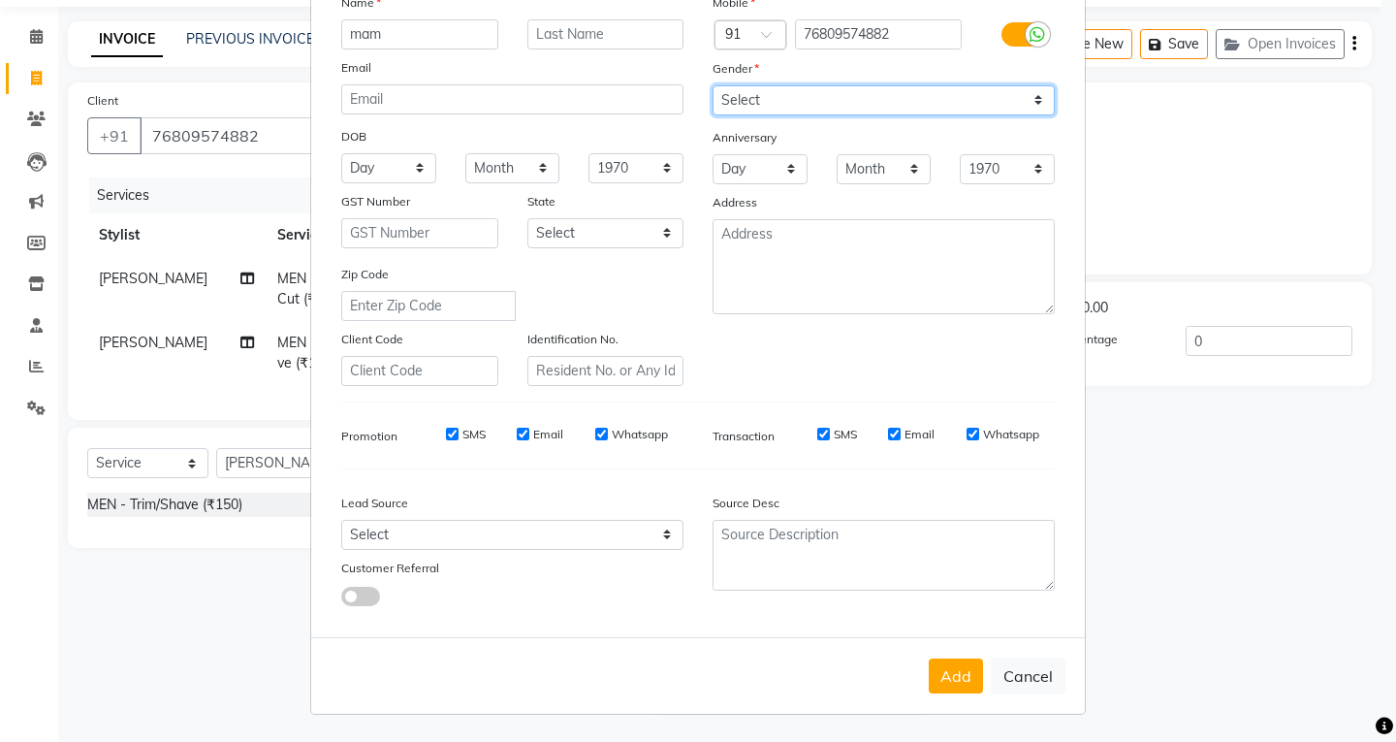
click at [713, 85] on select "Select [DEMOGRAPHIC_DATA] [DEMOGRAPHIC_DATA] Other Prefer Not To Say" at bounding box center [884, 100] width 342 height 30
click at [940, 684] on button "Add" at bounding box center [956, 675] width 54 height 35
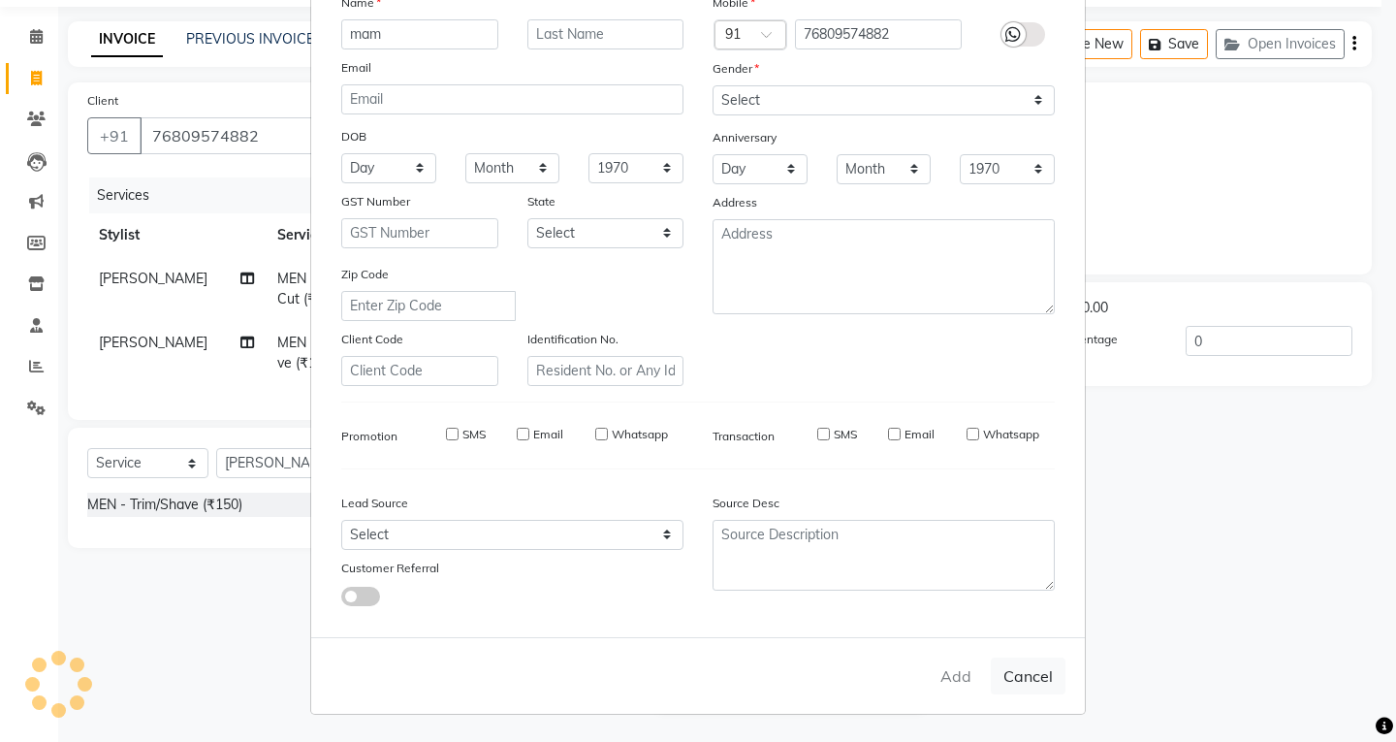
select select
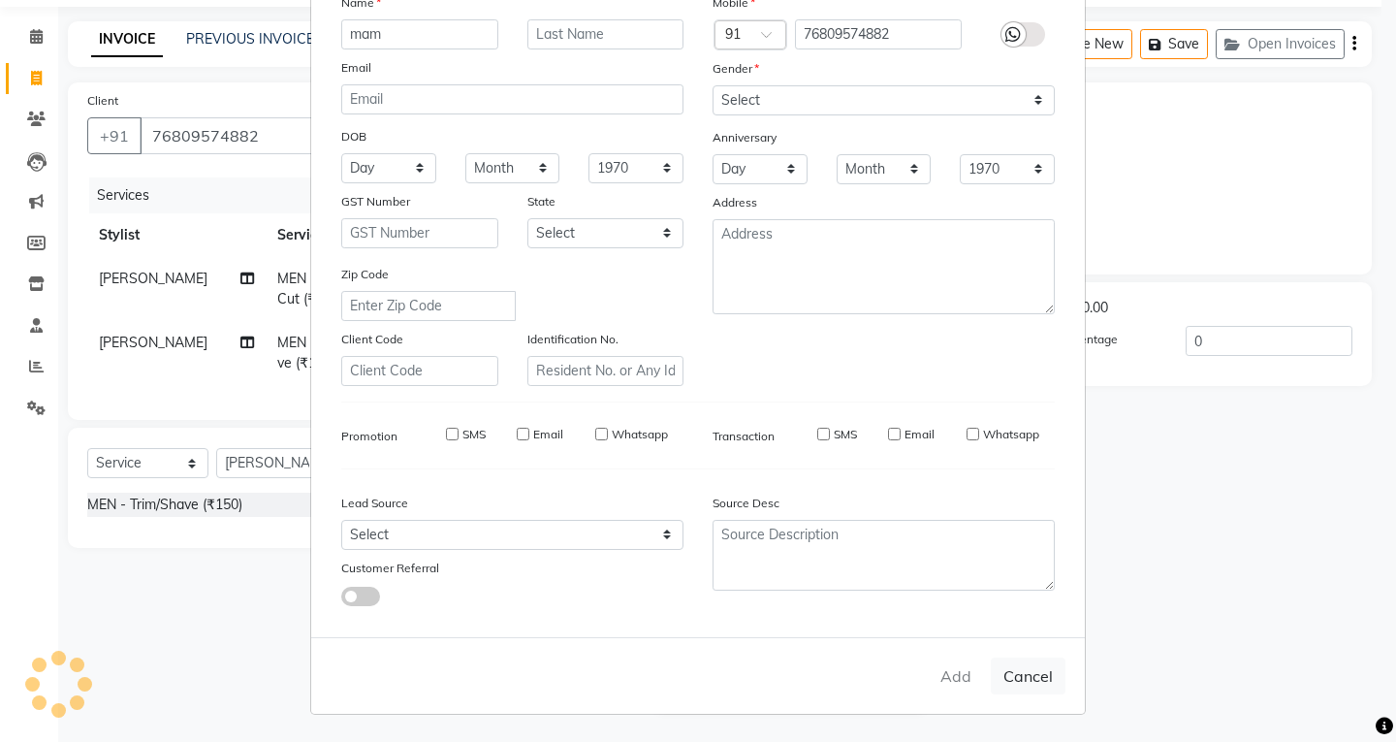
select select
checkbox input "false"
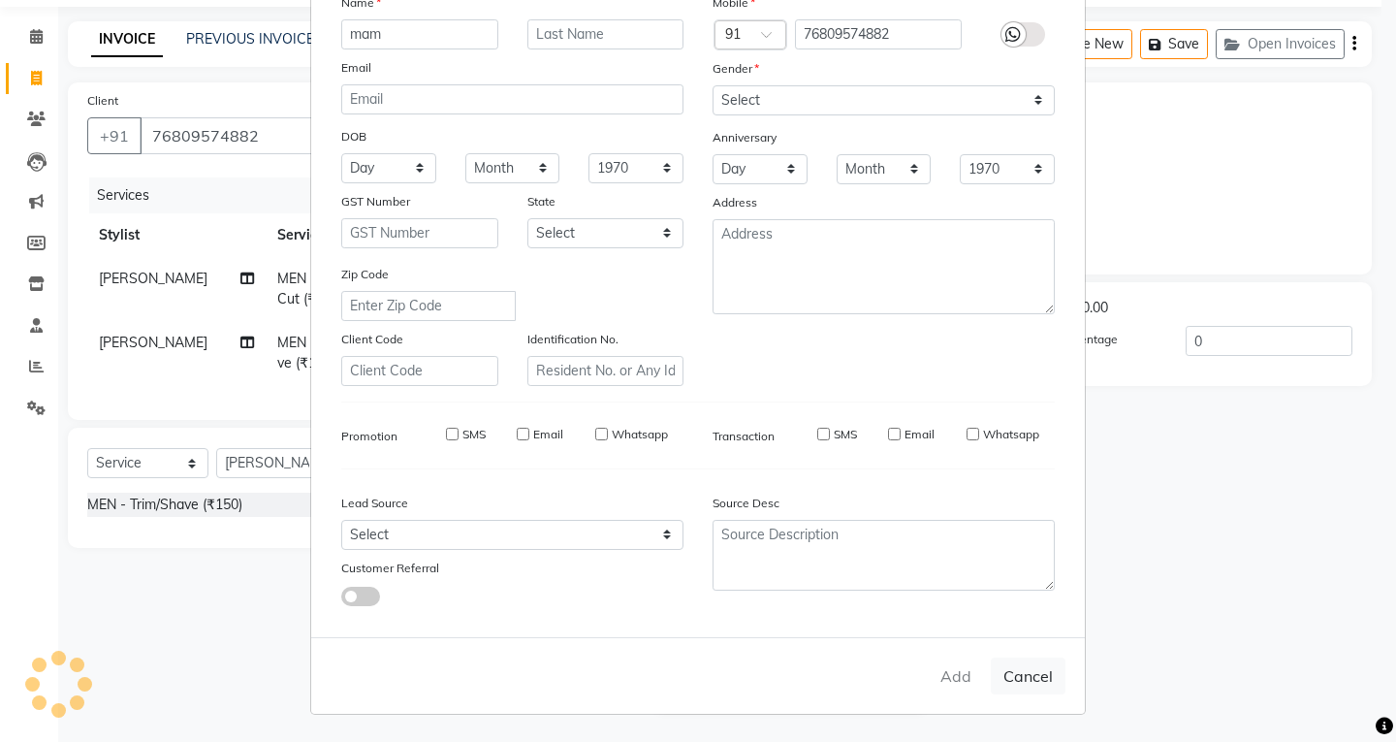
checkbox input "false"
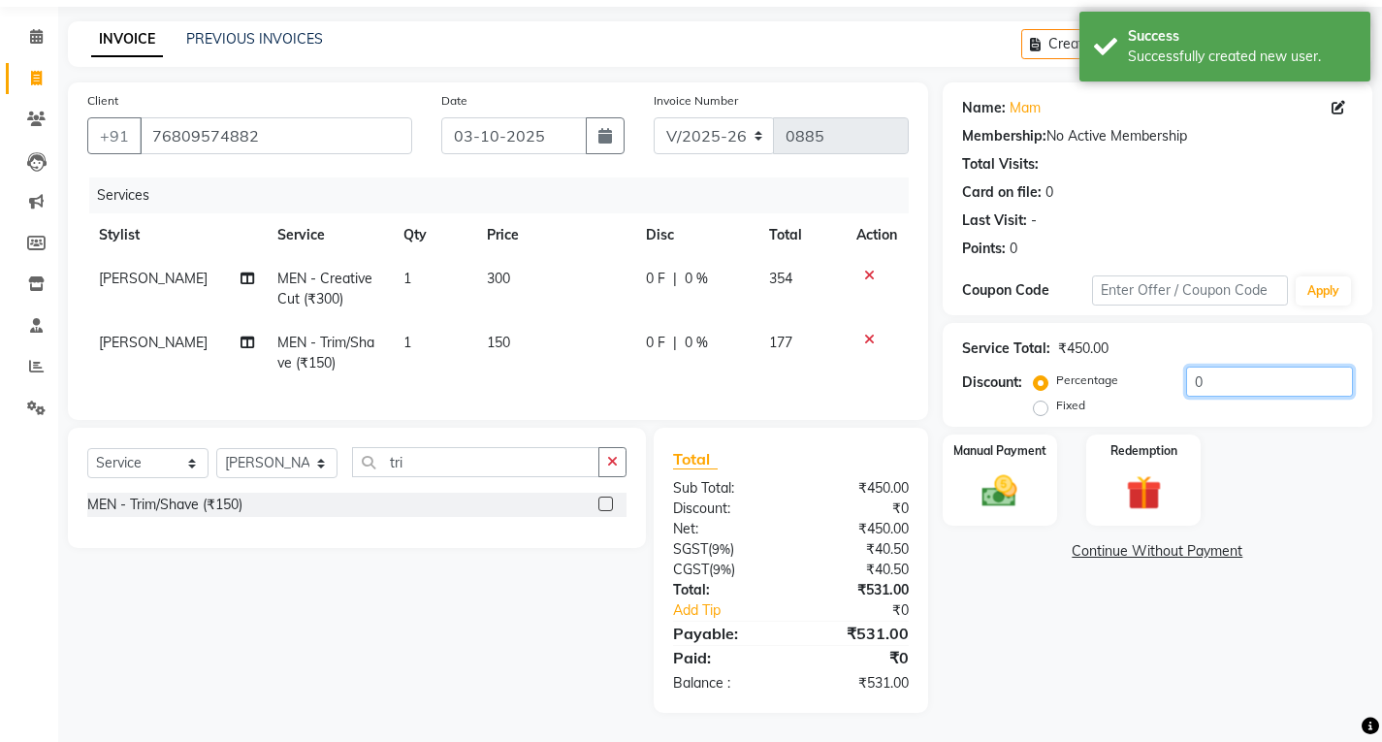
click at [1216, 366] on input "0" at bounding box center [1269, 381] width 167 height 30
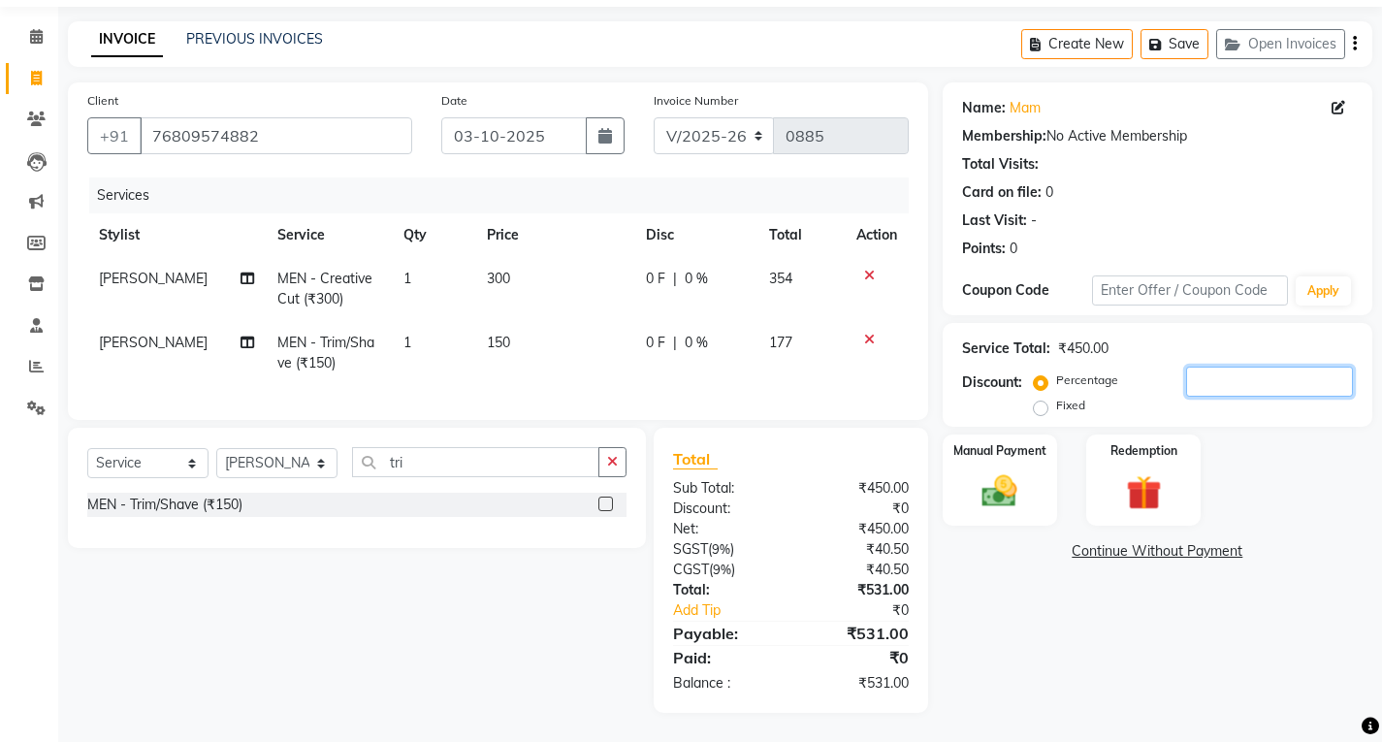
click at [1208, 370] on input "number" at bounding box center [1269, 381] width 167 height 30
click at [500, 271] on span "300" at bounding box center [498, 278] width 23 height 17
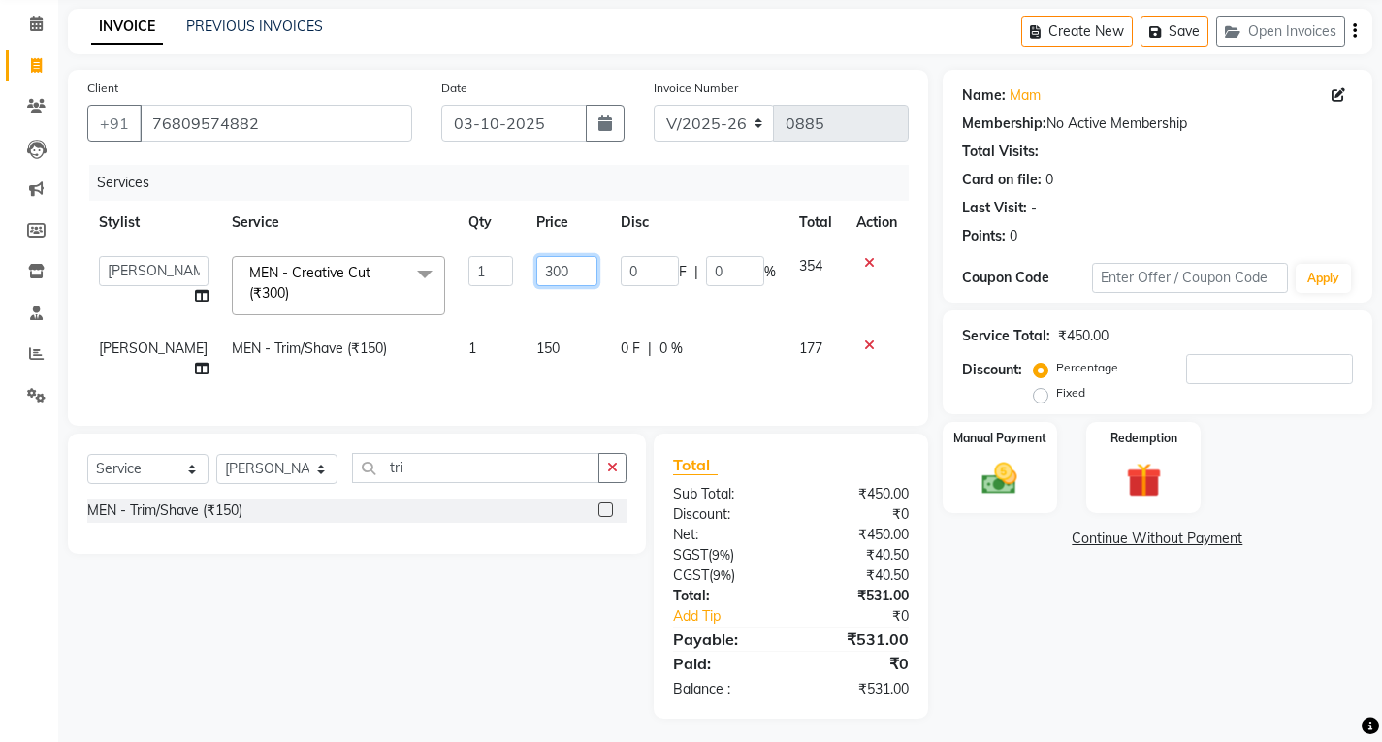
click at [546, 264] on input "300" at bounding box center [566, 271] width 61 height 30
type input "3"
type input "250"
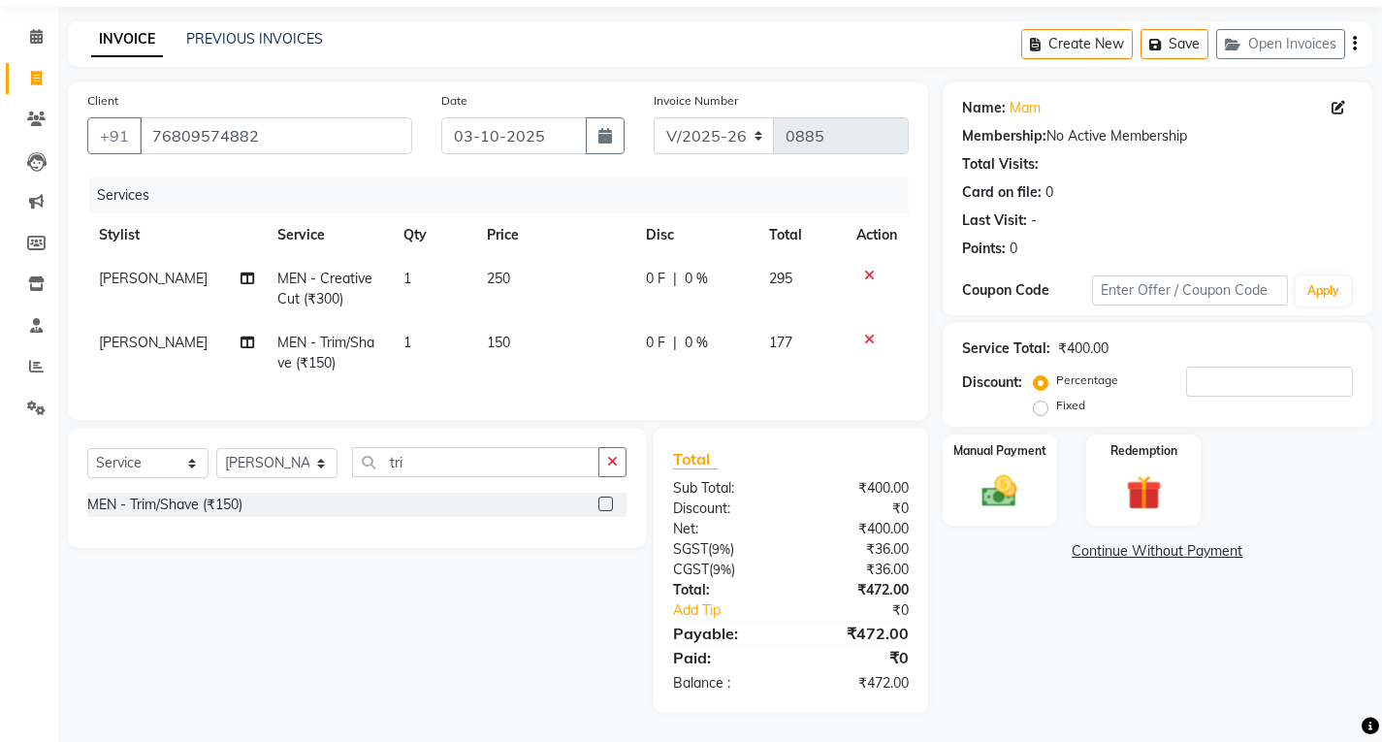
click at [580, 342] on td "150" at bounding box center [554, 353] width 158 height 64
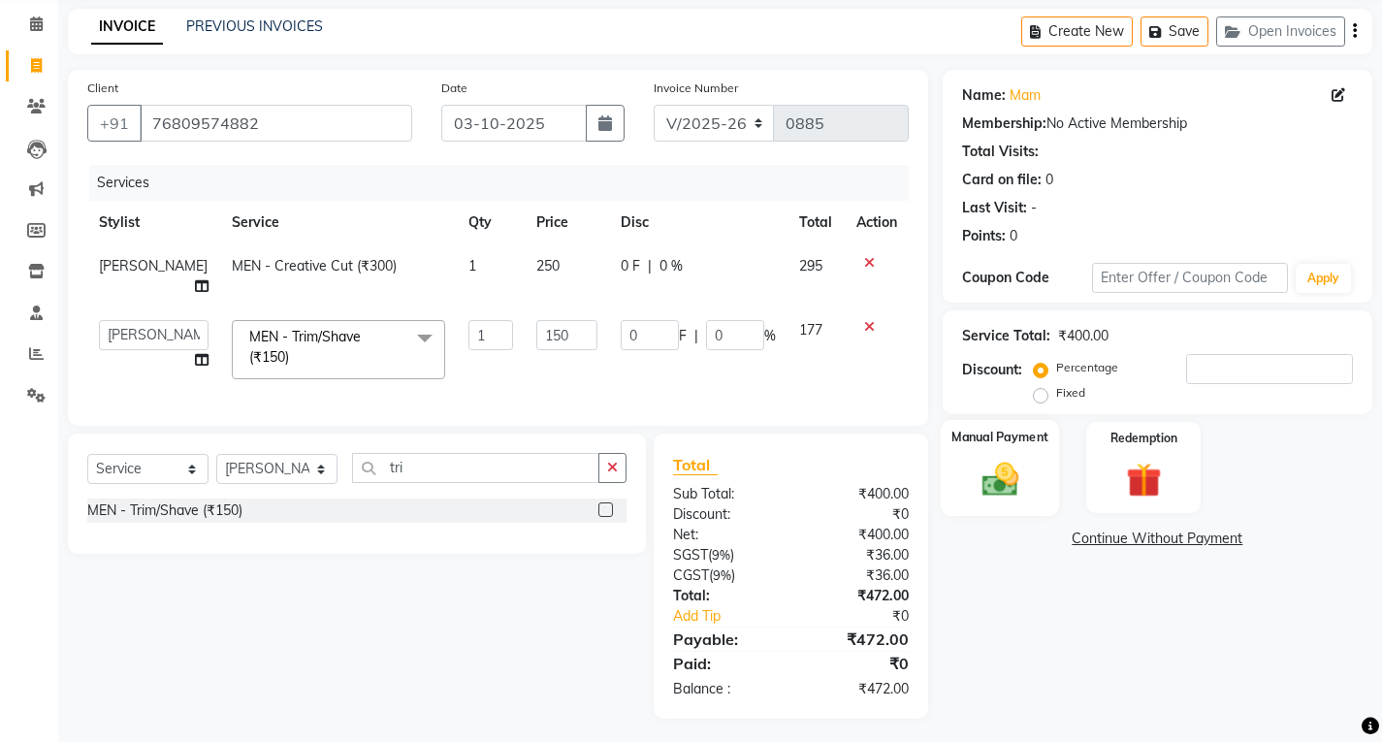
click at [1016, 472] on img at bounding box center [999, 479] width 59 height 42
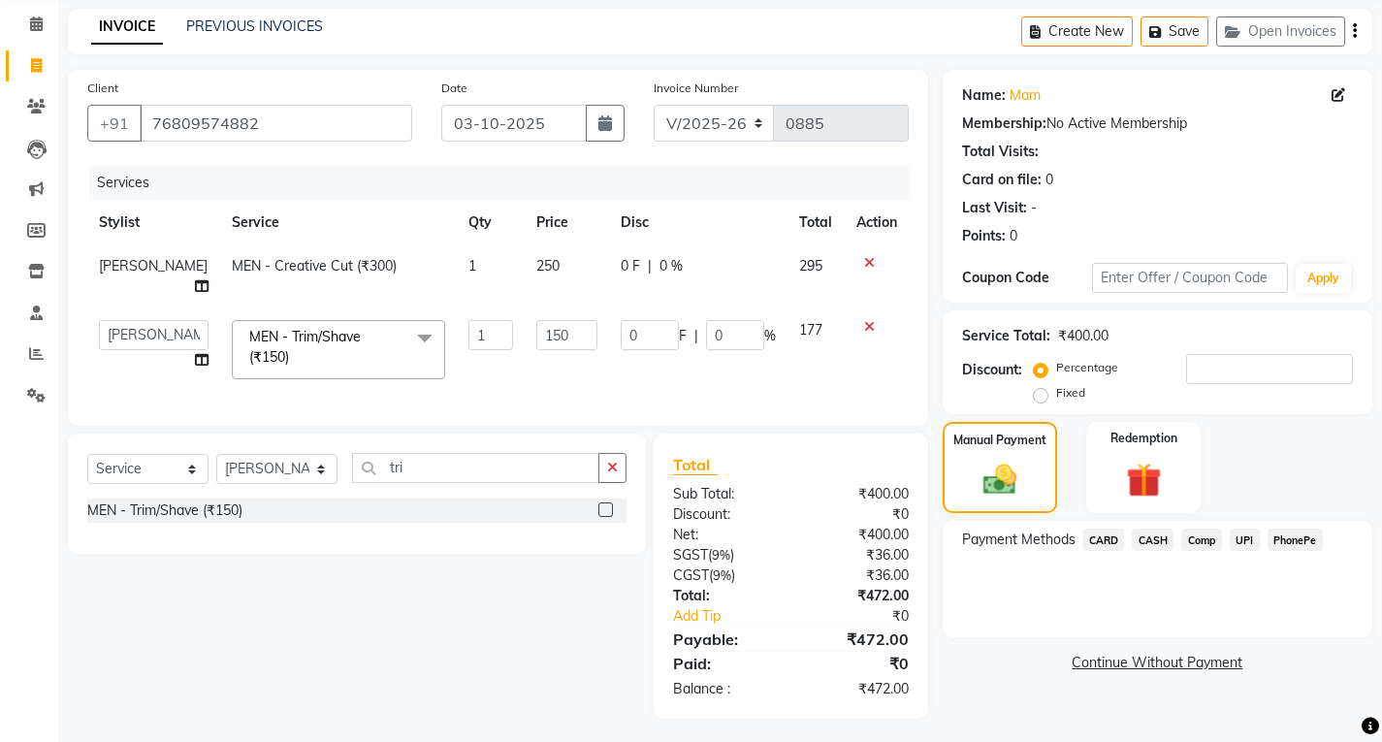
click at [1248, 547] on span "UPI" at bounding box center [1244, 539] width 30 height 22
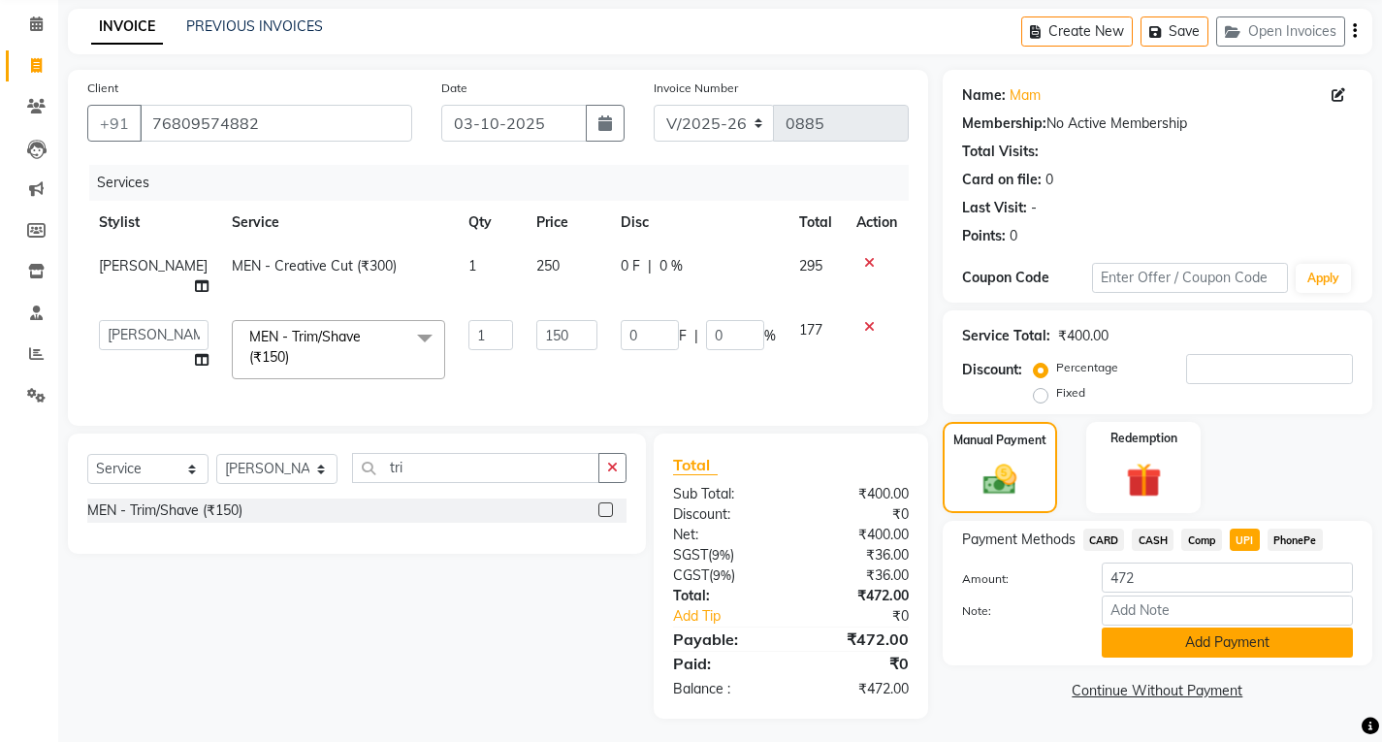
click at [1224, 645] on button "Add Payment" at bounding box center [1226, 642] width 251 height 30
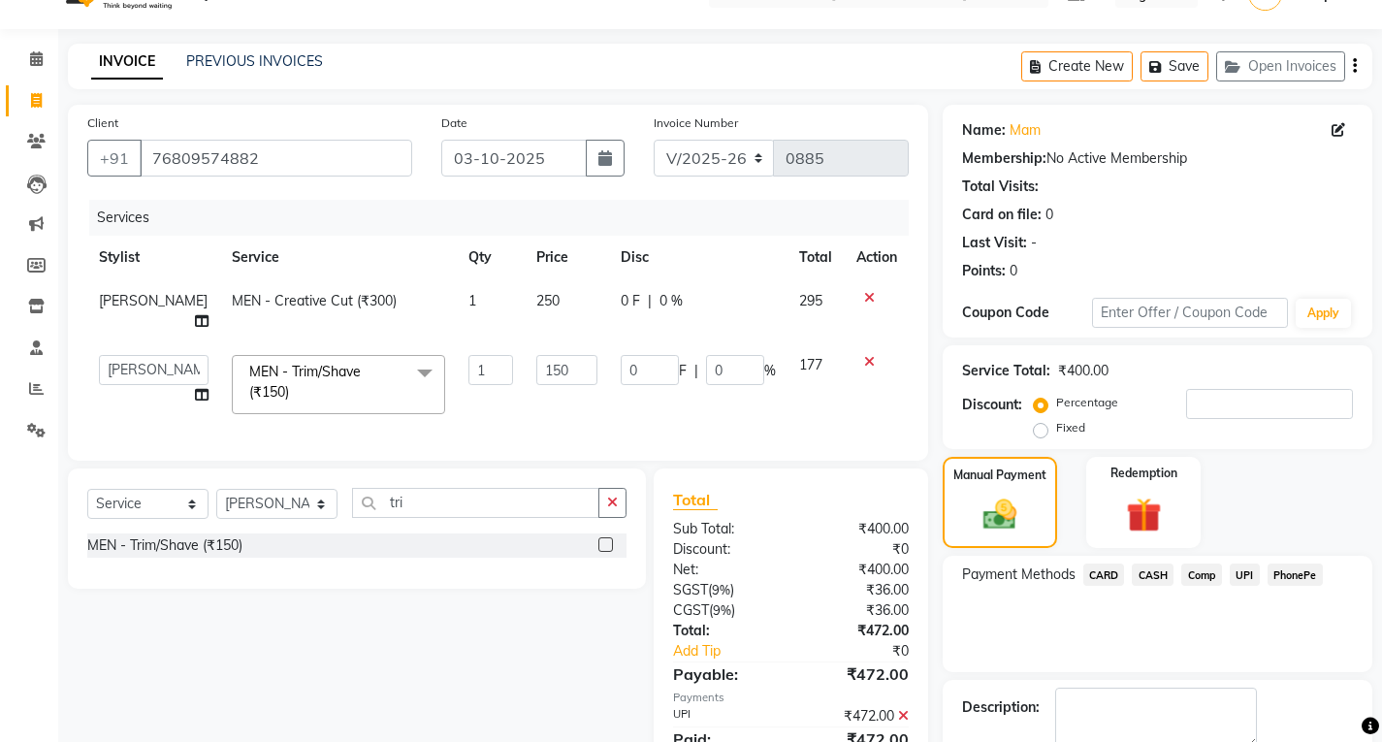
scroll to position [149, 0]
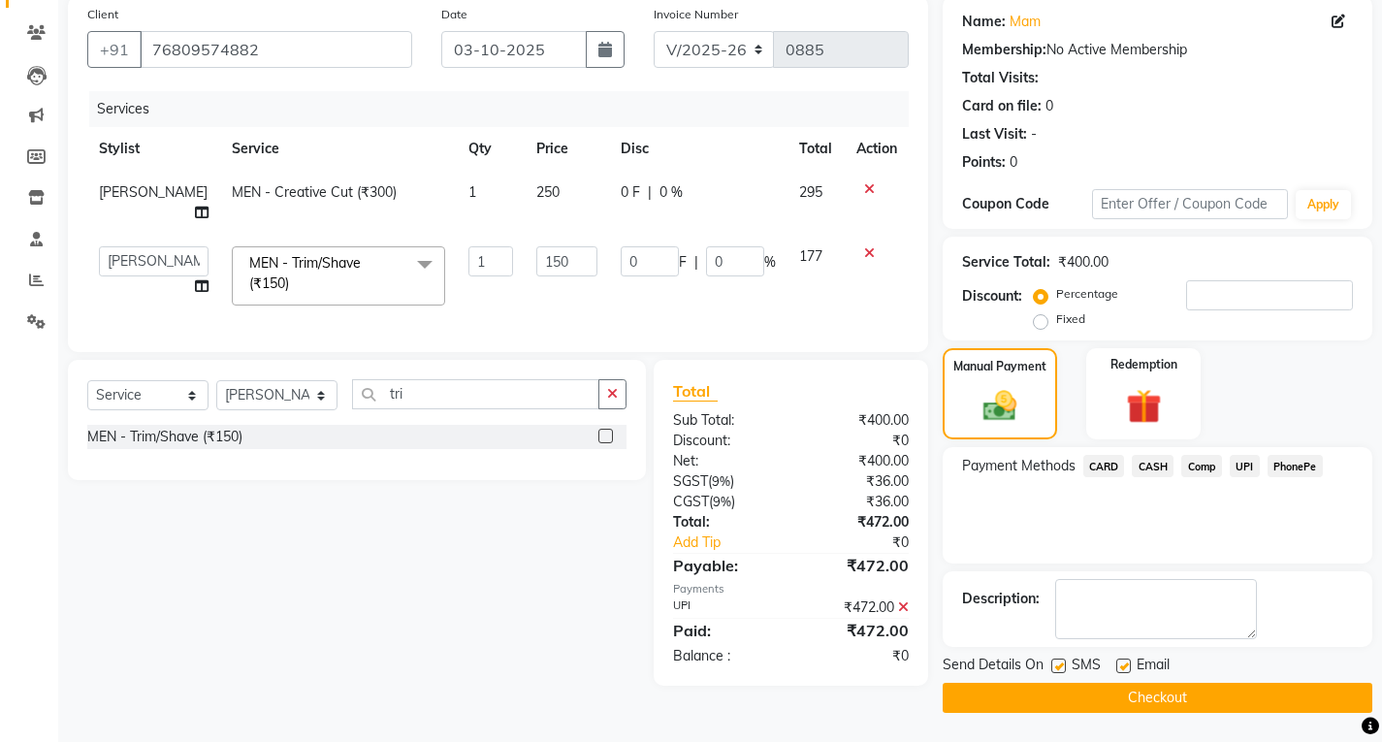
click at [1125, 690] on button "Checkout" at bounding box center [1157, 698] width 430 height 30
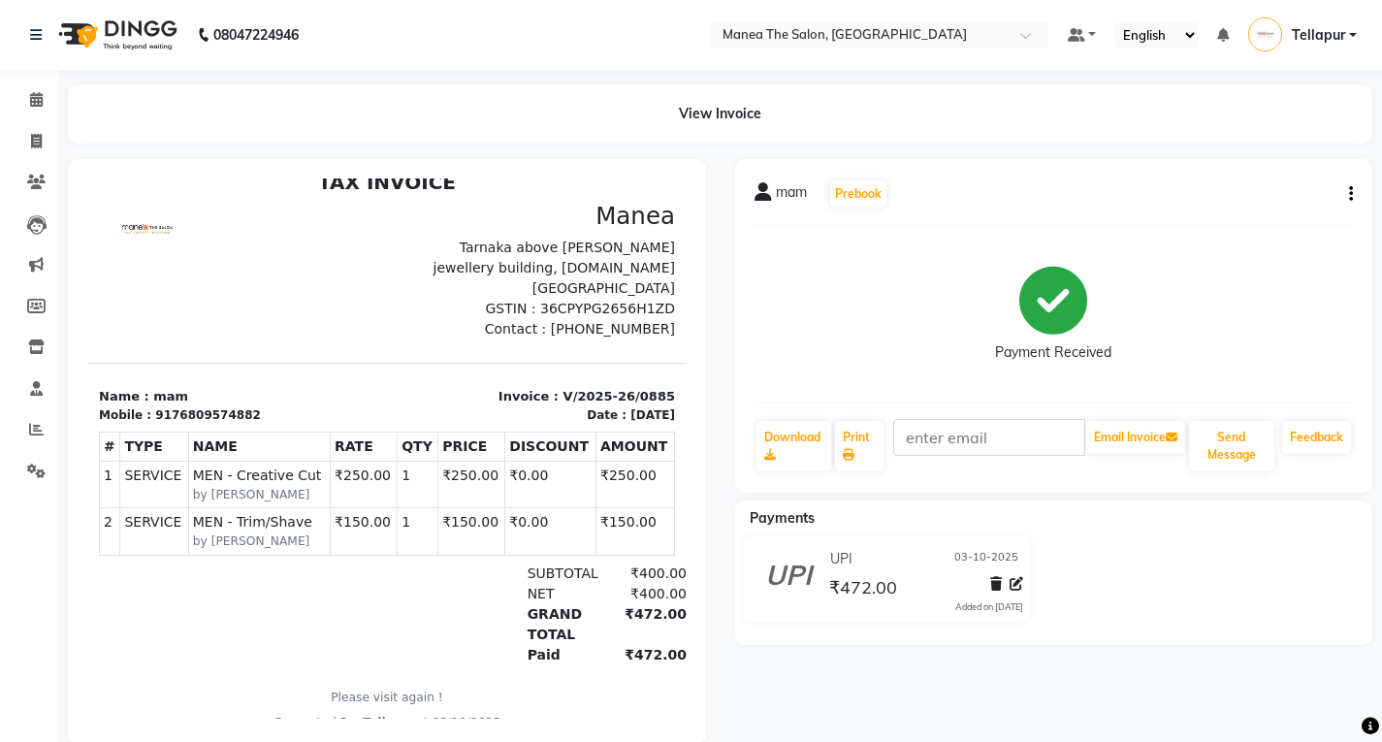
scroll to position [46, 0]
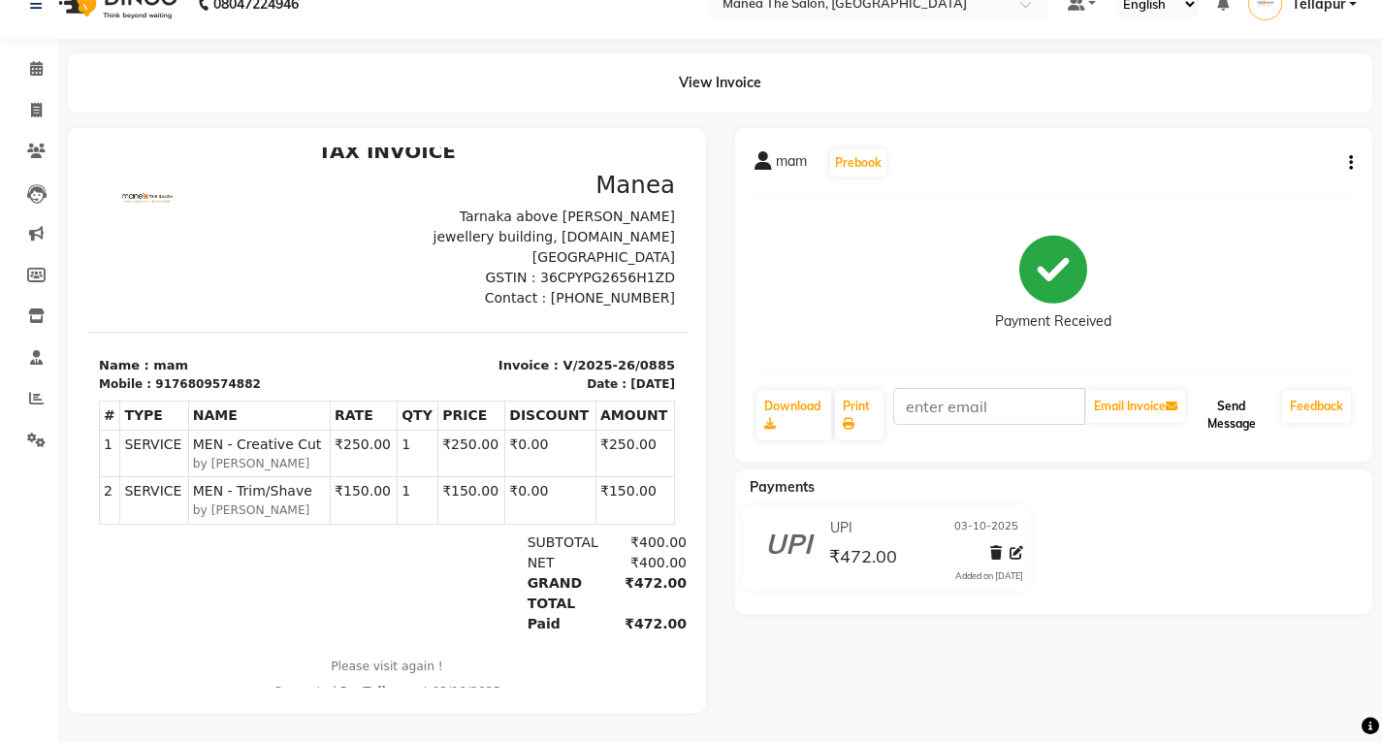
click at [1220, 400] on button "Send Message" at bounding box center [1231, 415] width 85 height 50
click at [38, 61] on icon at bounding box center [36, 68] width 13 height 15
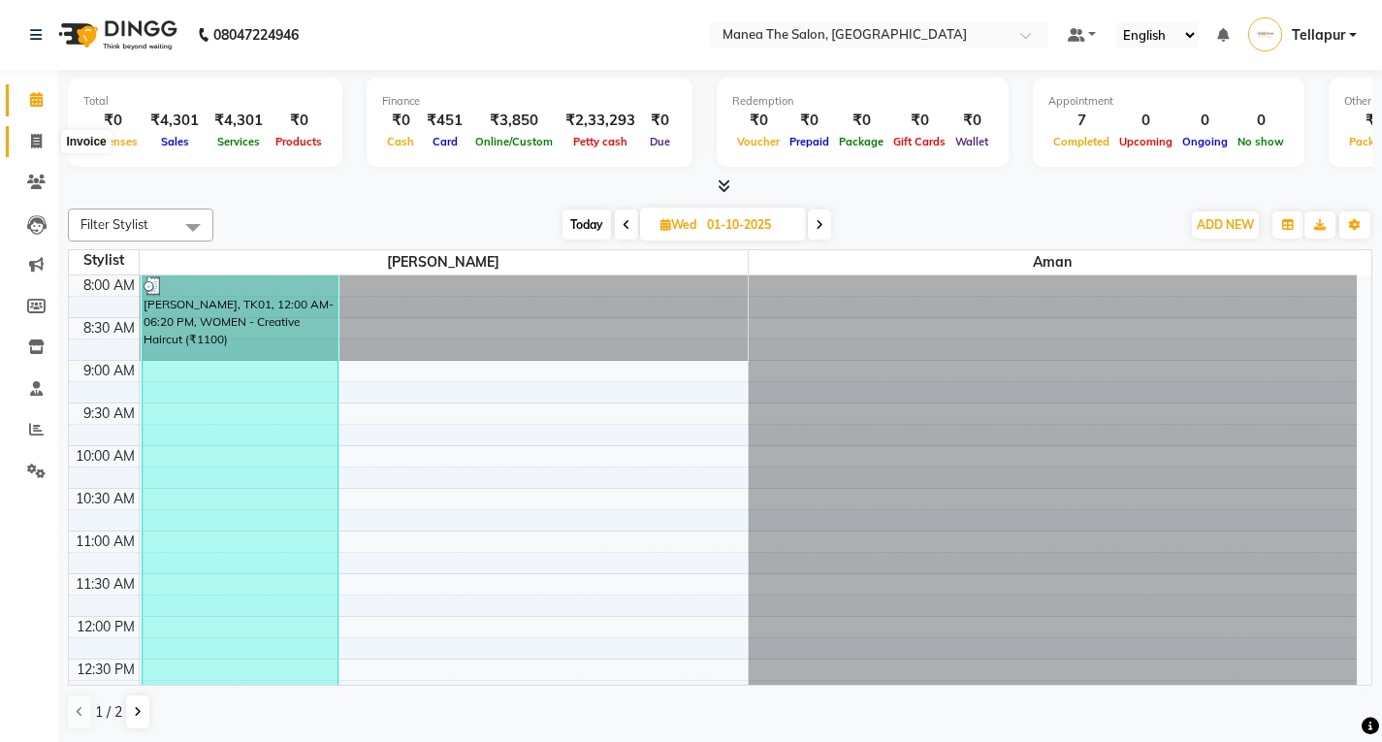
click at [45, 144] on span at bounding box center [36, 142] width 34 height 22
select select "service"
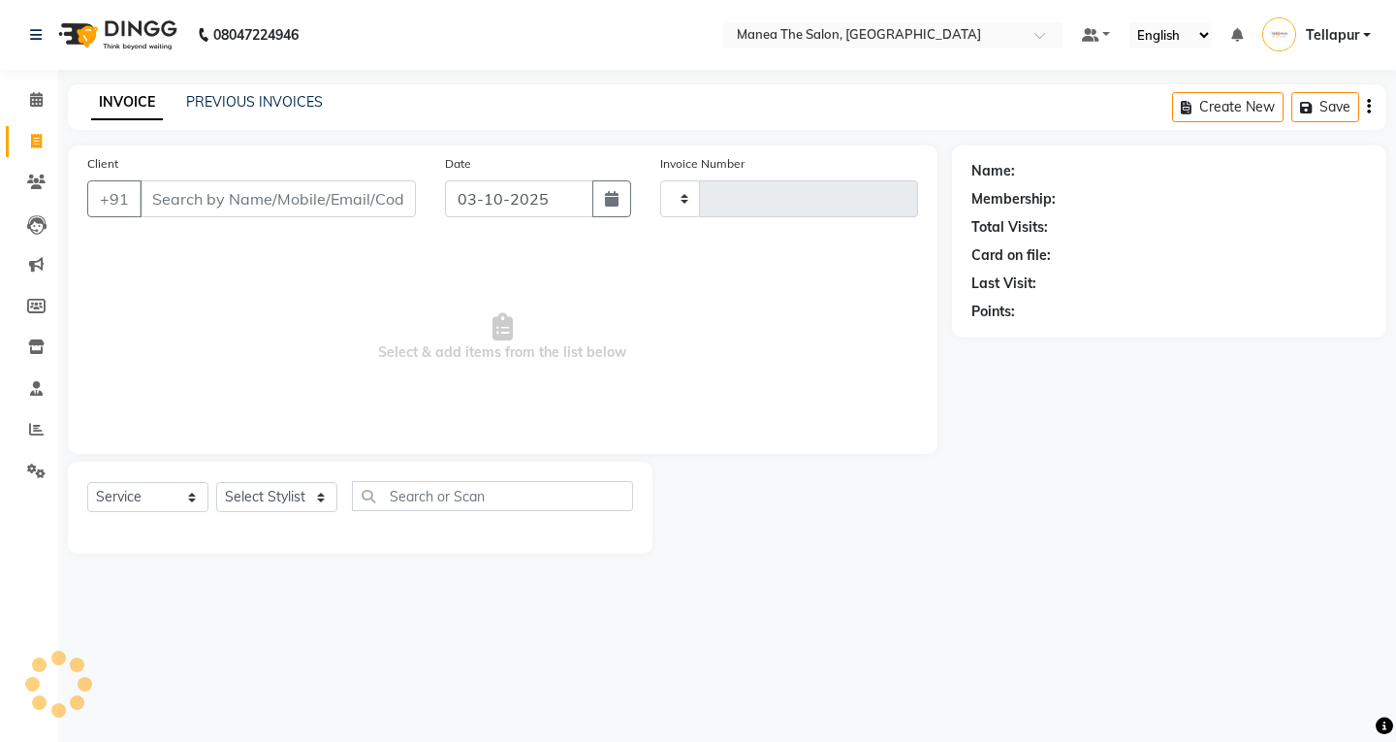
type input "0886"
select select "6085"
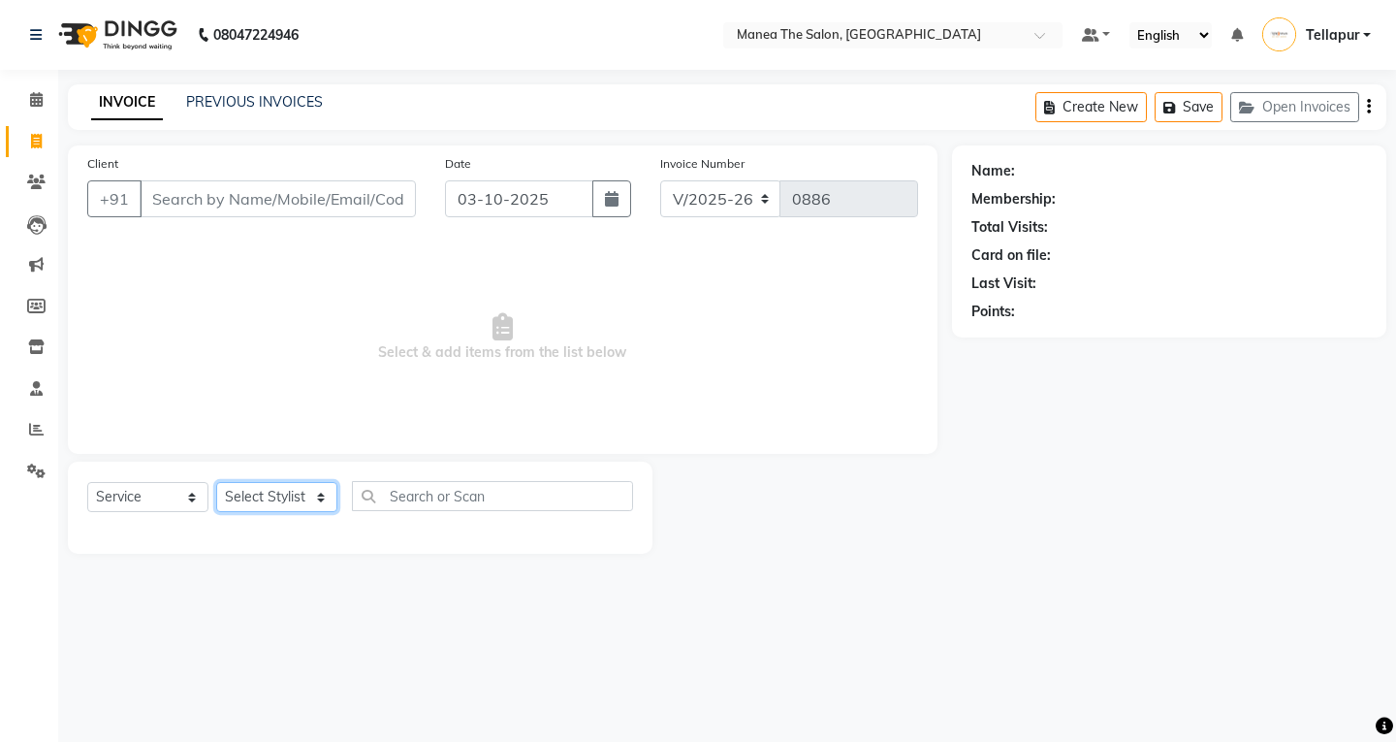
click at [300, 495] on select "Select Stylist [PERSON_NAME]" at bounding box center [276, 497] width 121 height 30
select select "93674"
click at [216, 482] on select "Select Stylist [PERSON_NAME]" at bounding box center [276, 497] width 121 height 30
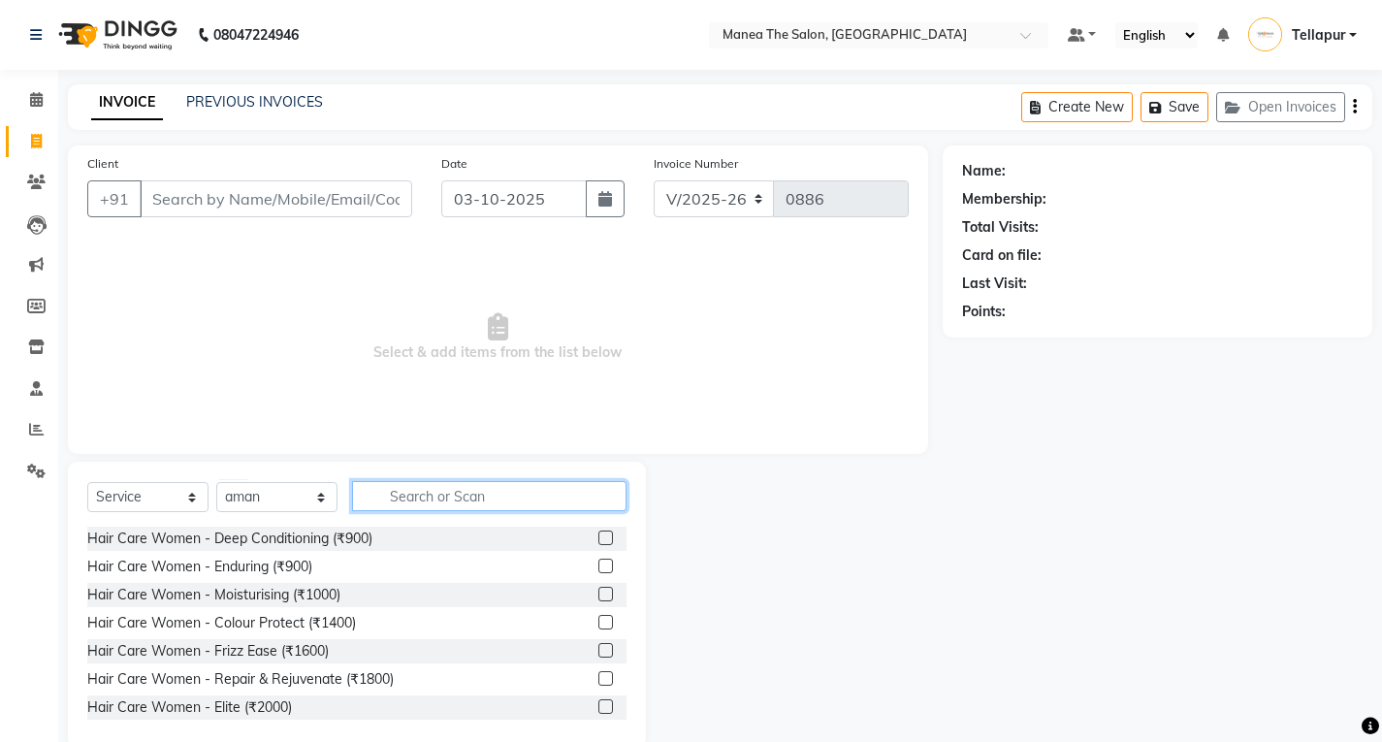
click at [427, 495] on input "text" at bounding box center [489, 496] width 274 height 30
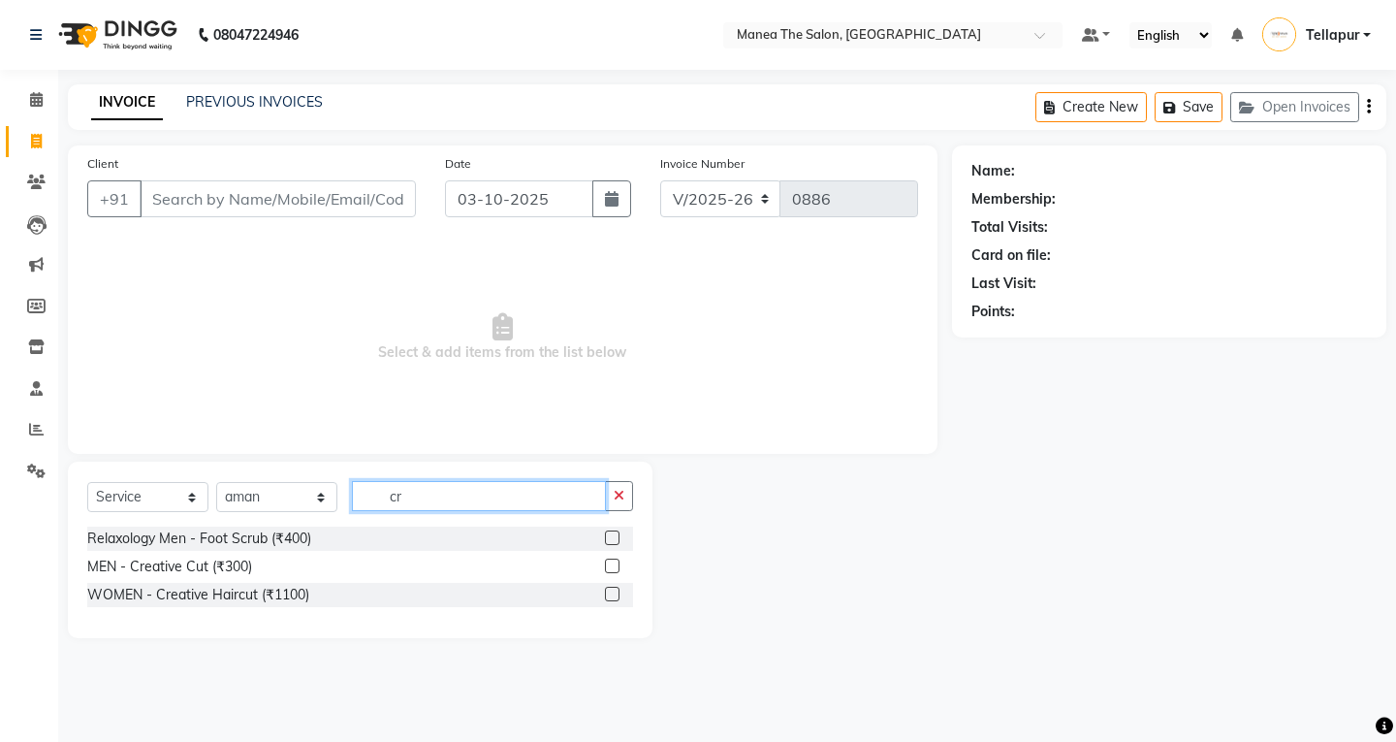
type input "cr"
click at [613, 566] on label at bounding box center [612, 565] width 15 height 15
click at [613, 566] on input "checkbox" at bounding box center [611, 566] width 13 height 13
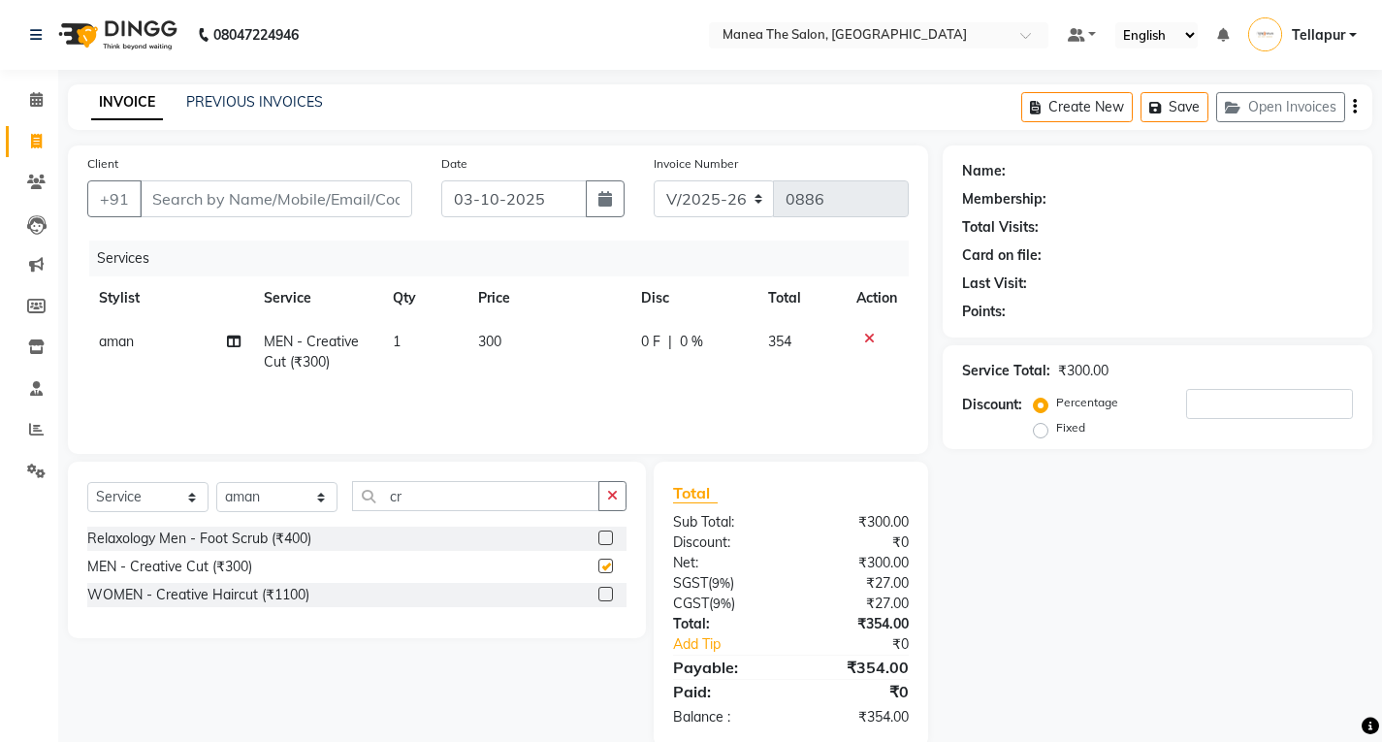
checkbox input "false"
click at [421, 499] on input "cr" at bounding box center [475, 496] width 247 height 30
type input "c"
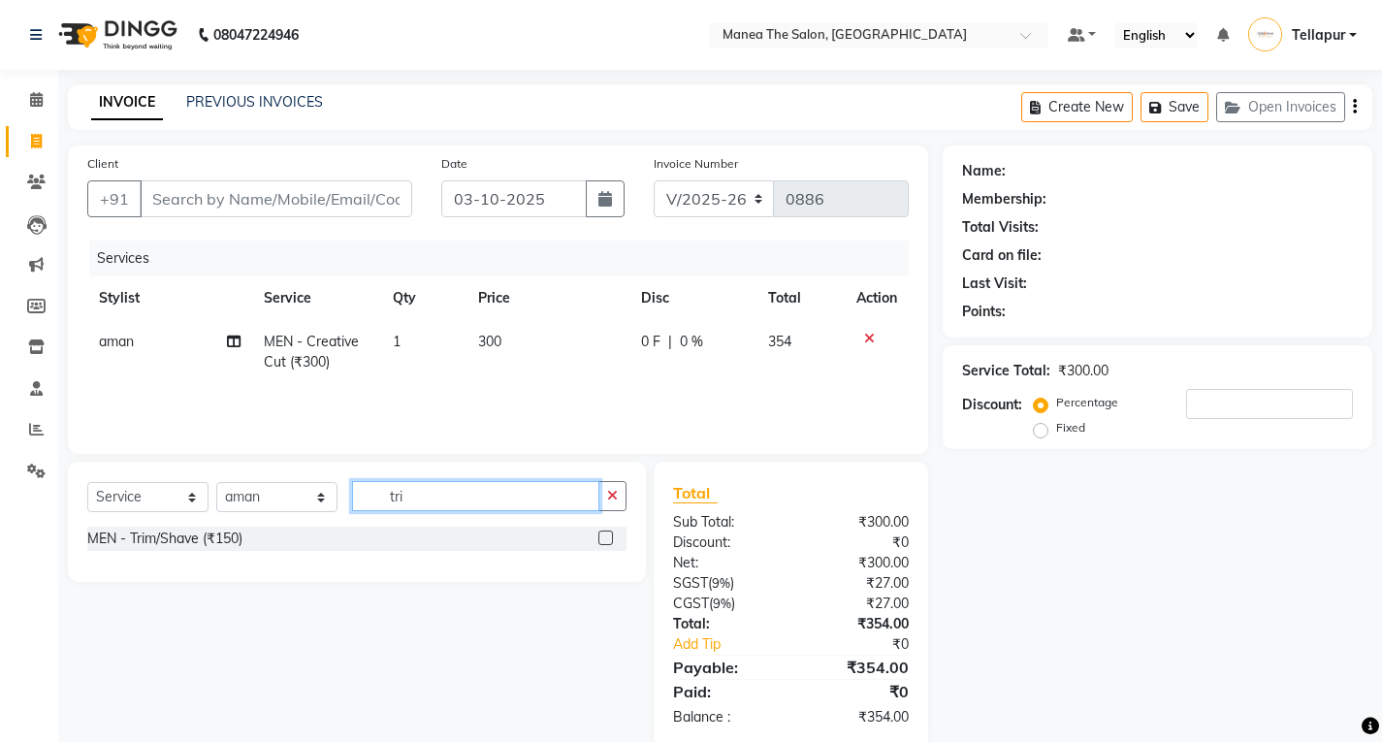
type input "tri"
click at [610, 538] on label at bounding box center [605, 537] width 15 height 15
click at [610, 538] on input "checkbox" at bounding box center [604, 538] width 13 height 13
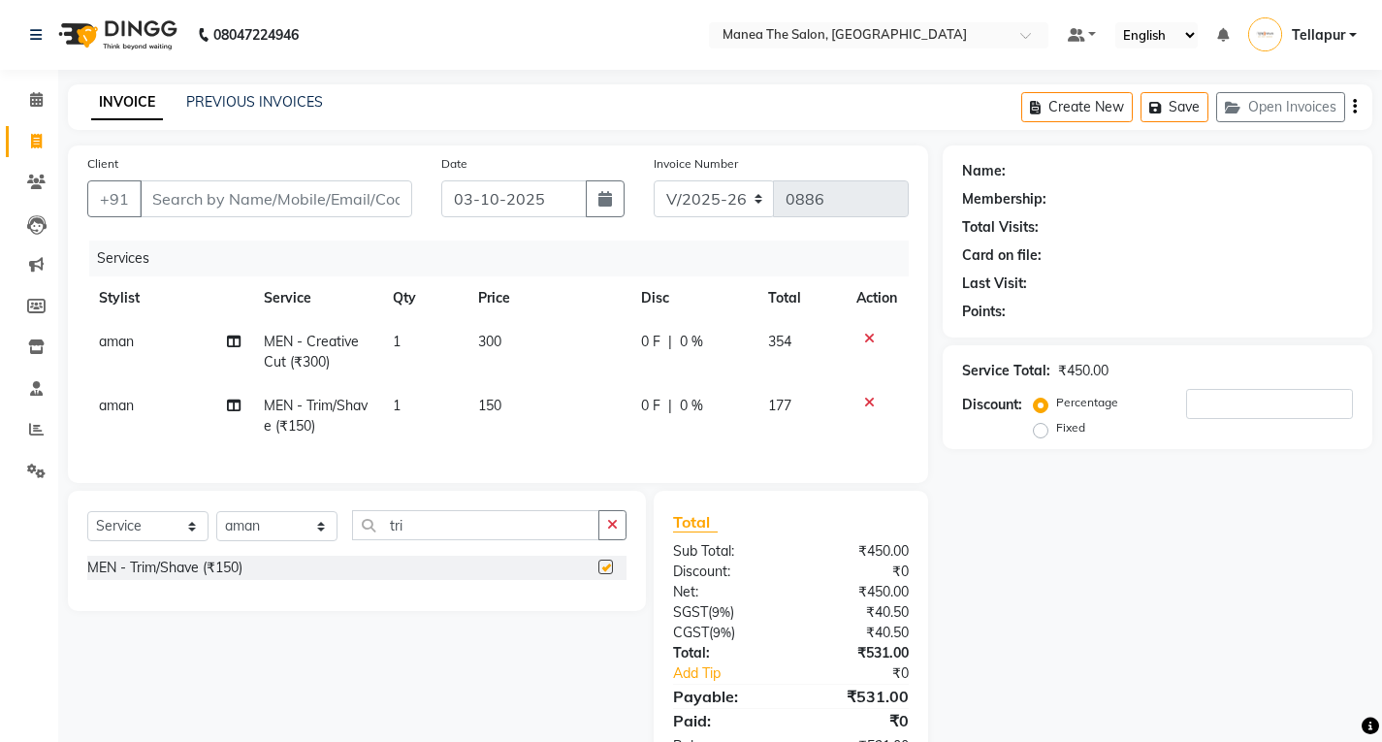
checkbox input "false"
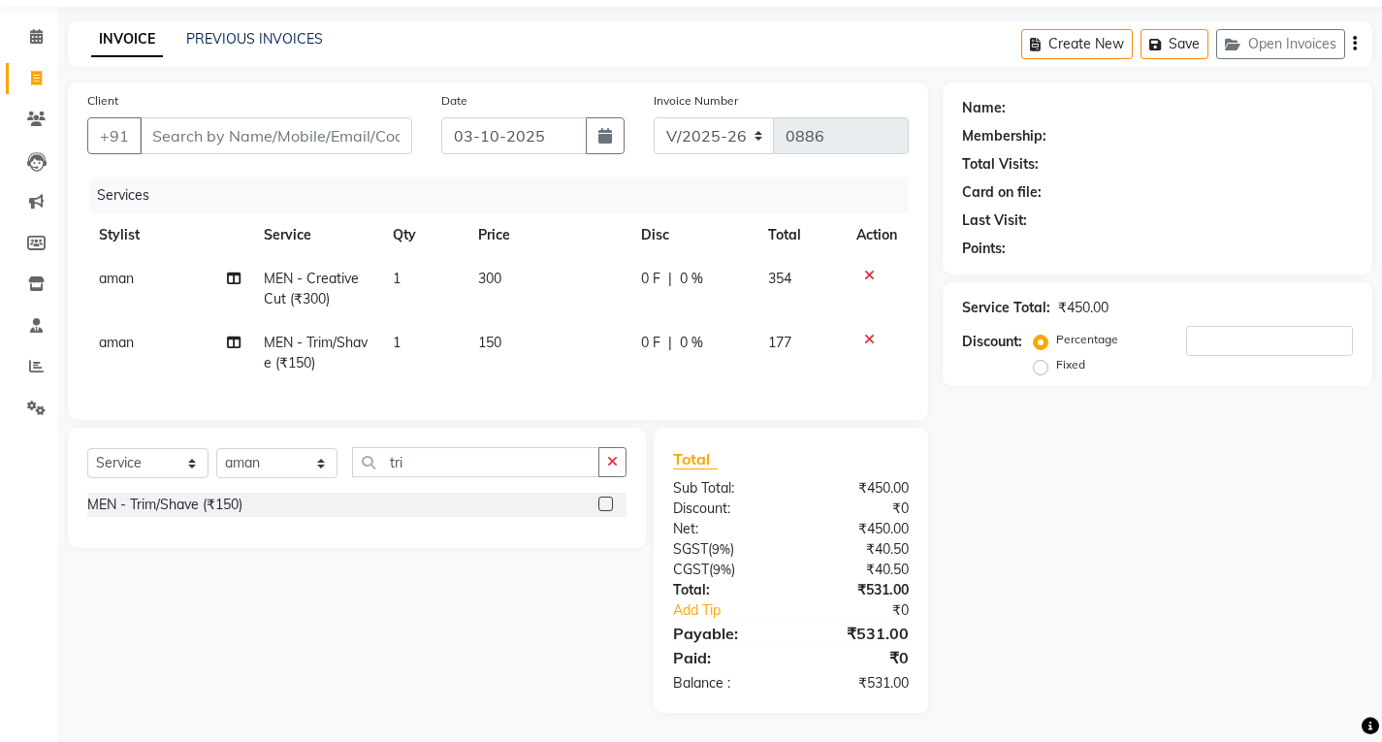
scroll to position [78, 0]
click at [872, 333] on icon at bounding box center [869, 340] width 11 height 14
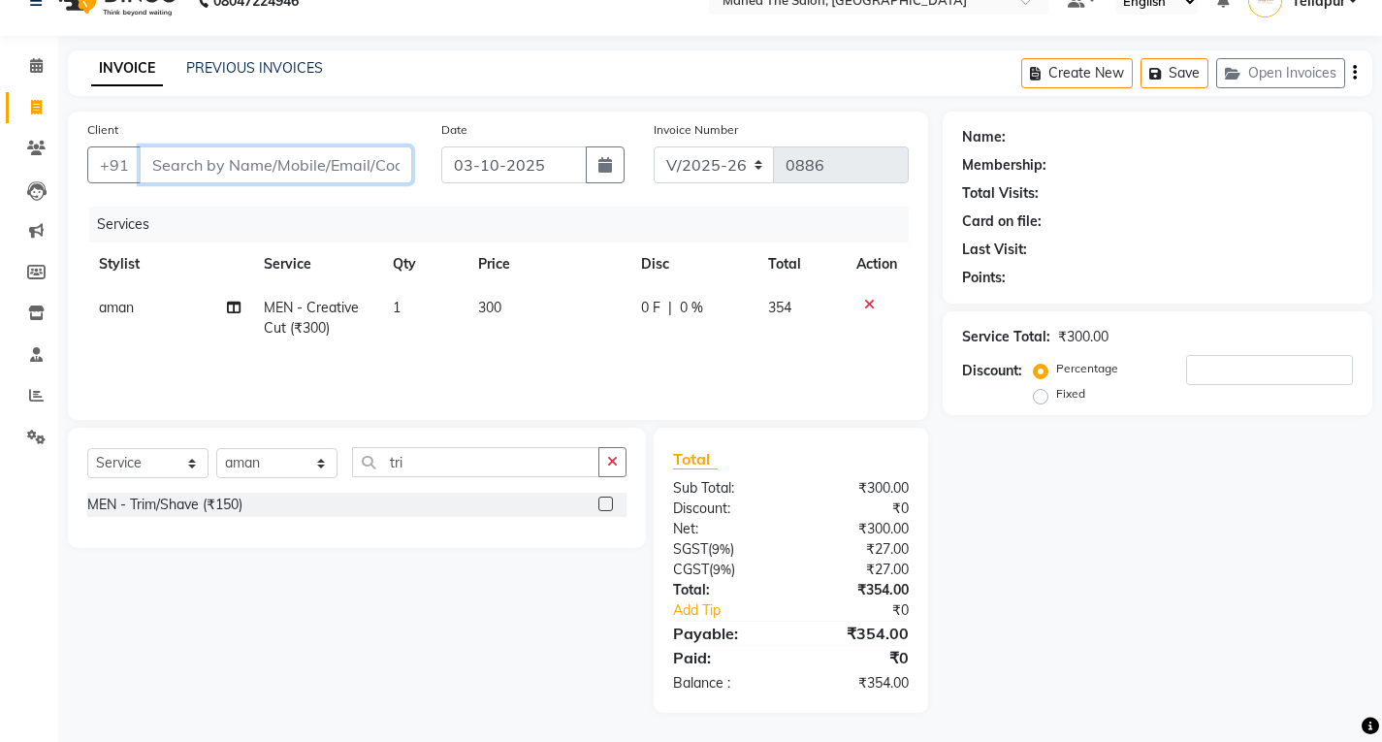
click at [321, 159] on input "Client" at bounding box center [276, 164] width 272 height 37
type input "6"
type input "0"
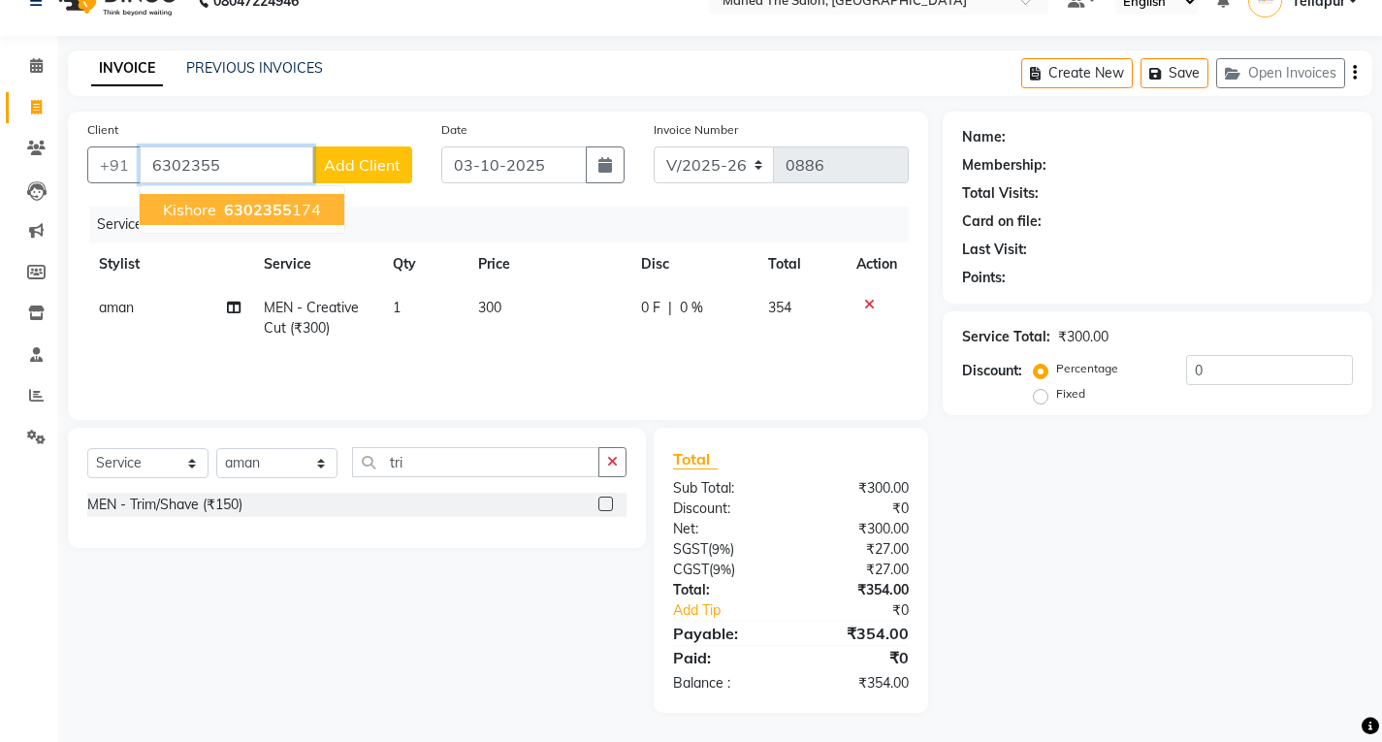
click at [306, 210] on ngb-highlight "6302355 174" at bounding box center [270, 209] width 101 height 19
type input "6302355174"
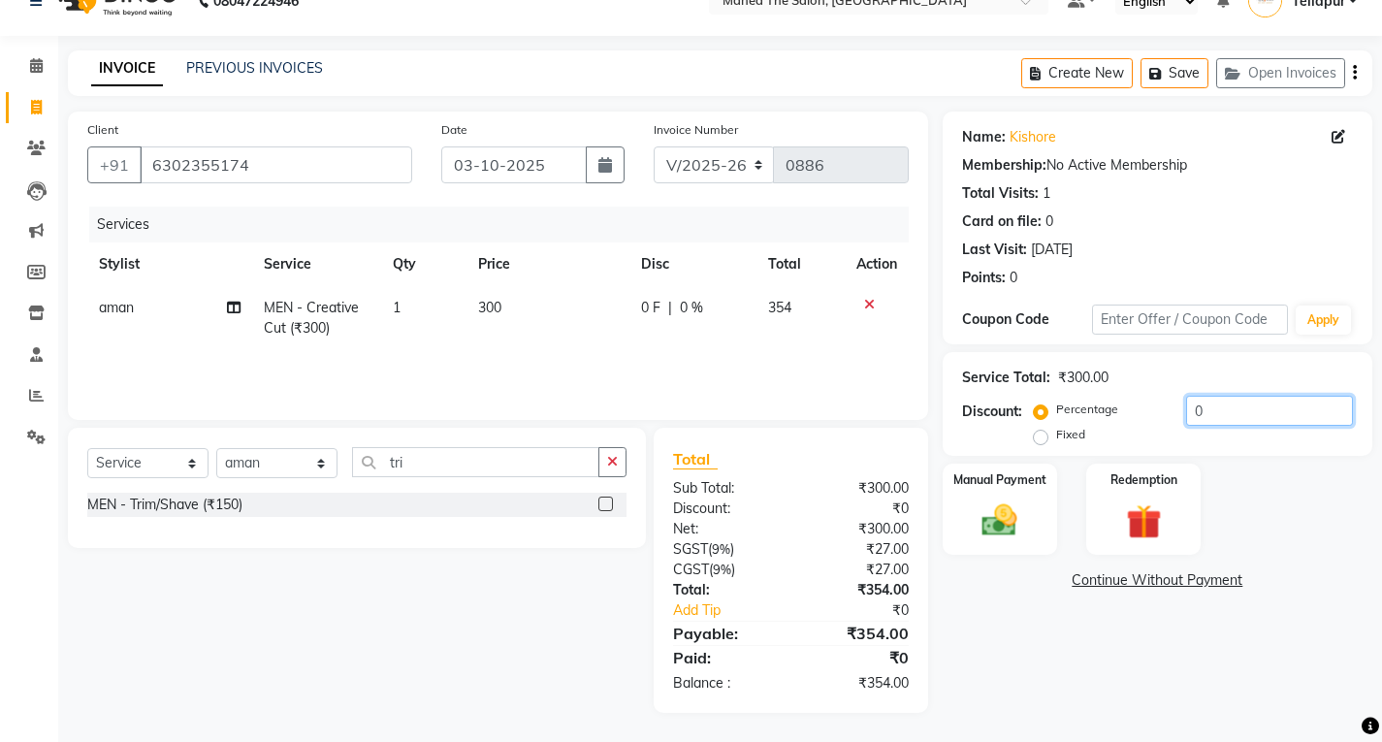
click at [1221, 420] on input "0" at bounding box center [1269, 411] width 167 height 30
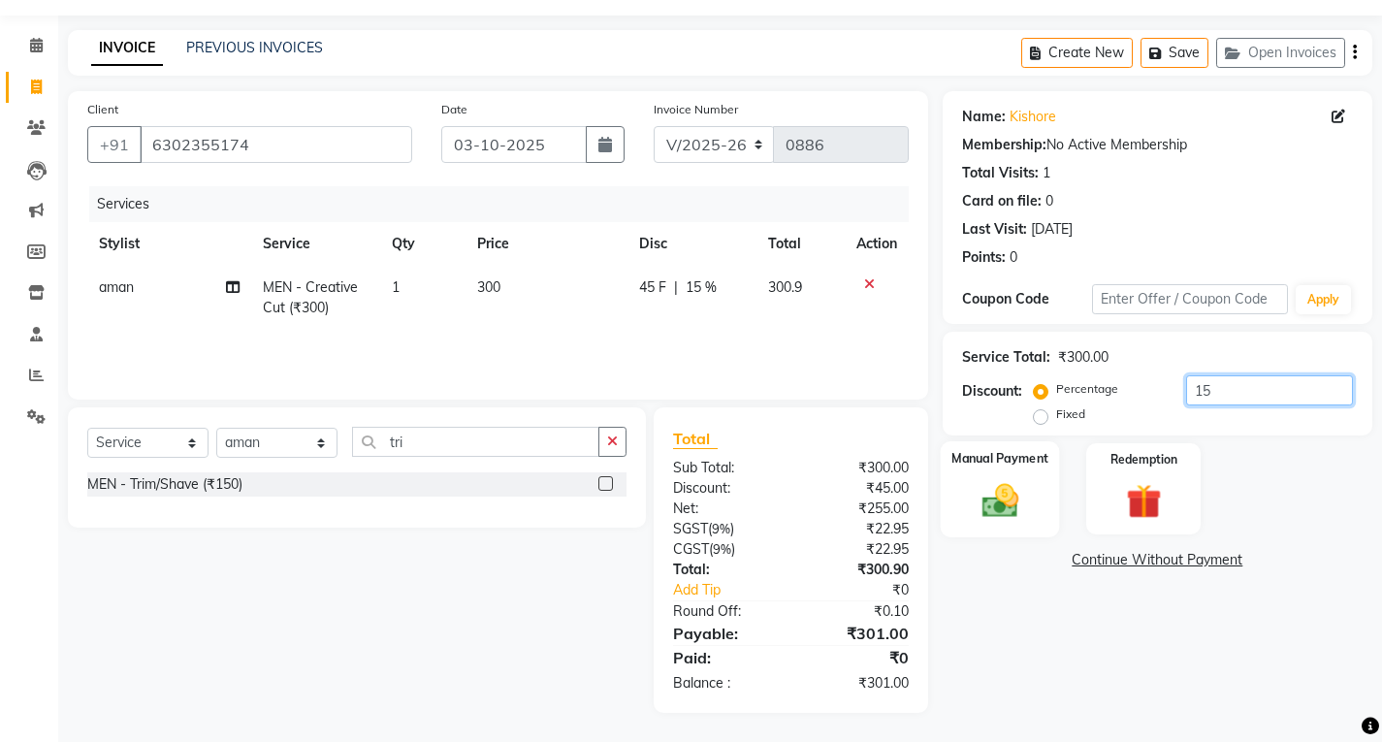
type input "15"
click at [996, 490] on img at bounding box center [999, 500] width 59 height 42
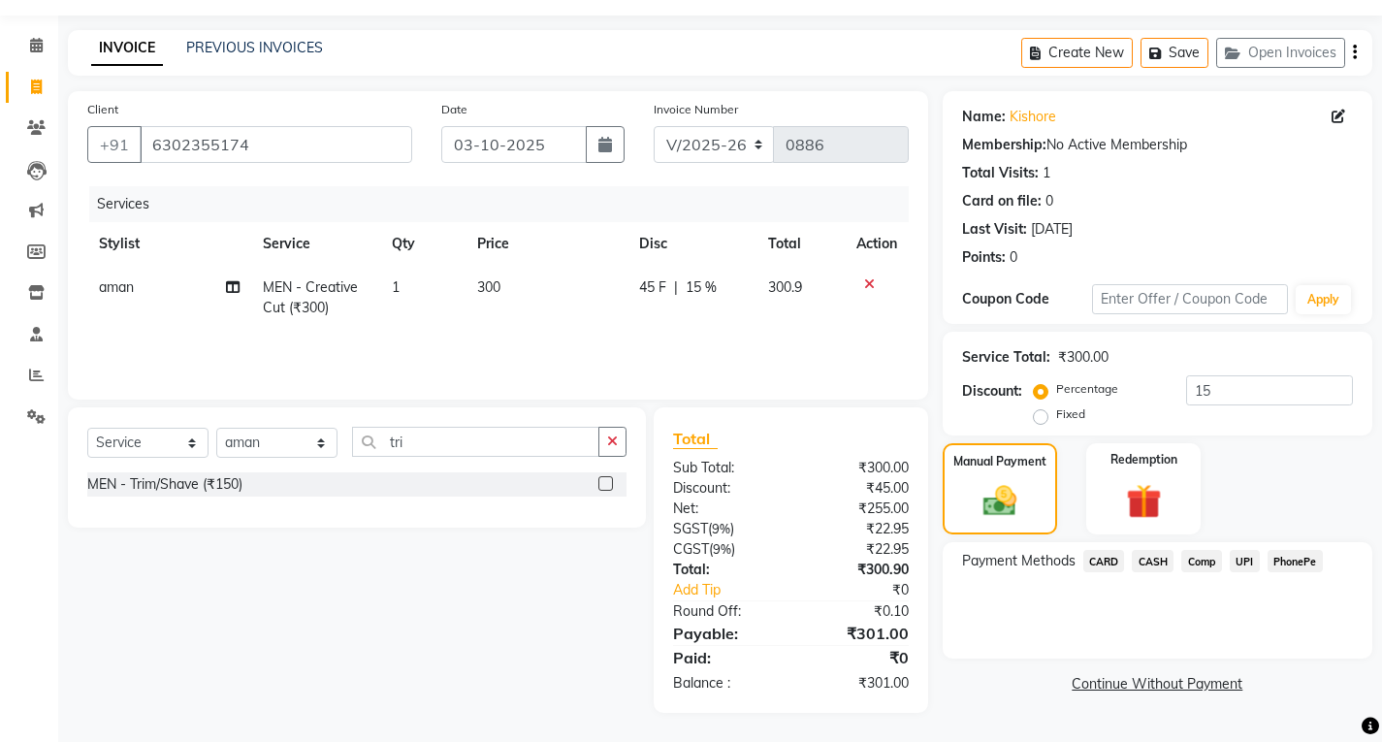
click at [1152, 567] on span "CASH" at bounding box center [1152, 561] width 42 height 22
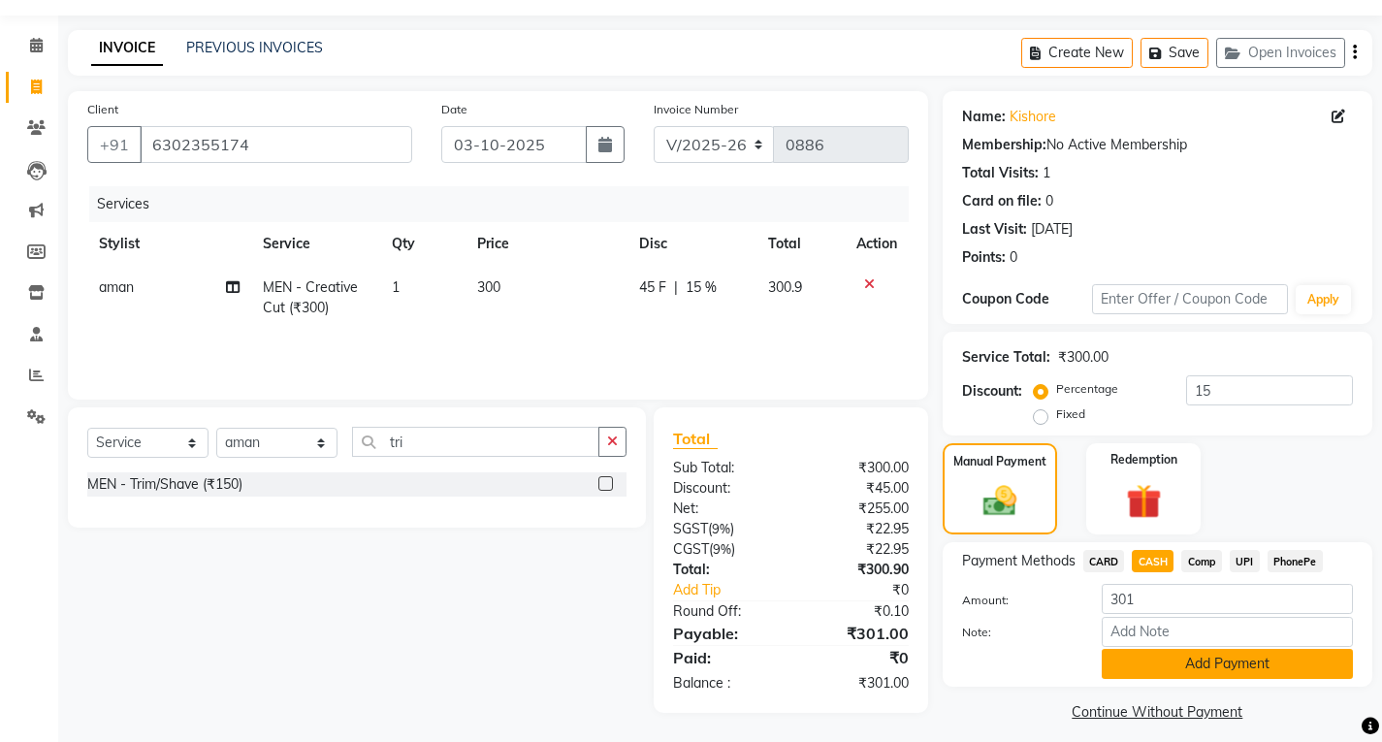
click at [1167, 657] on button "Add Payment" at bounding box center [1226, 664] width 251 height 30
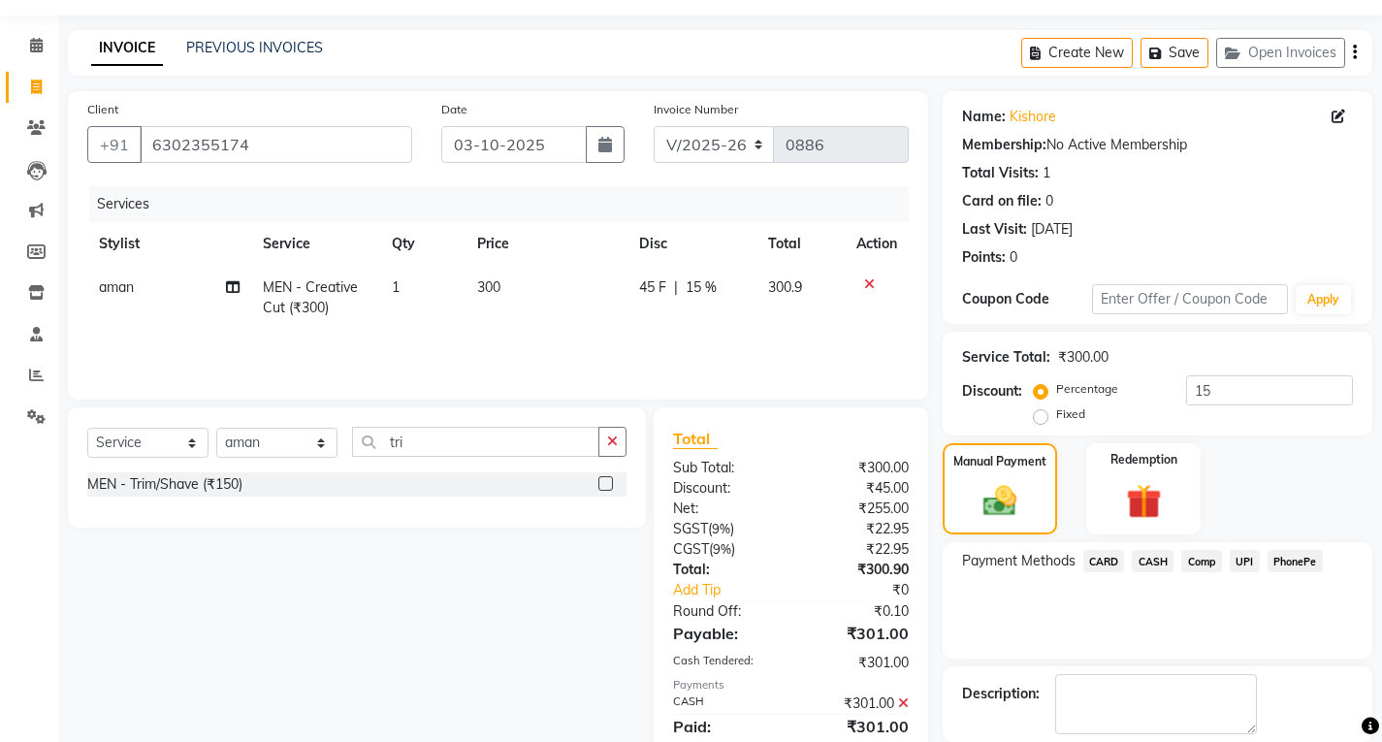
scroll to position [149, 0]
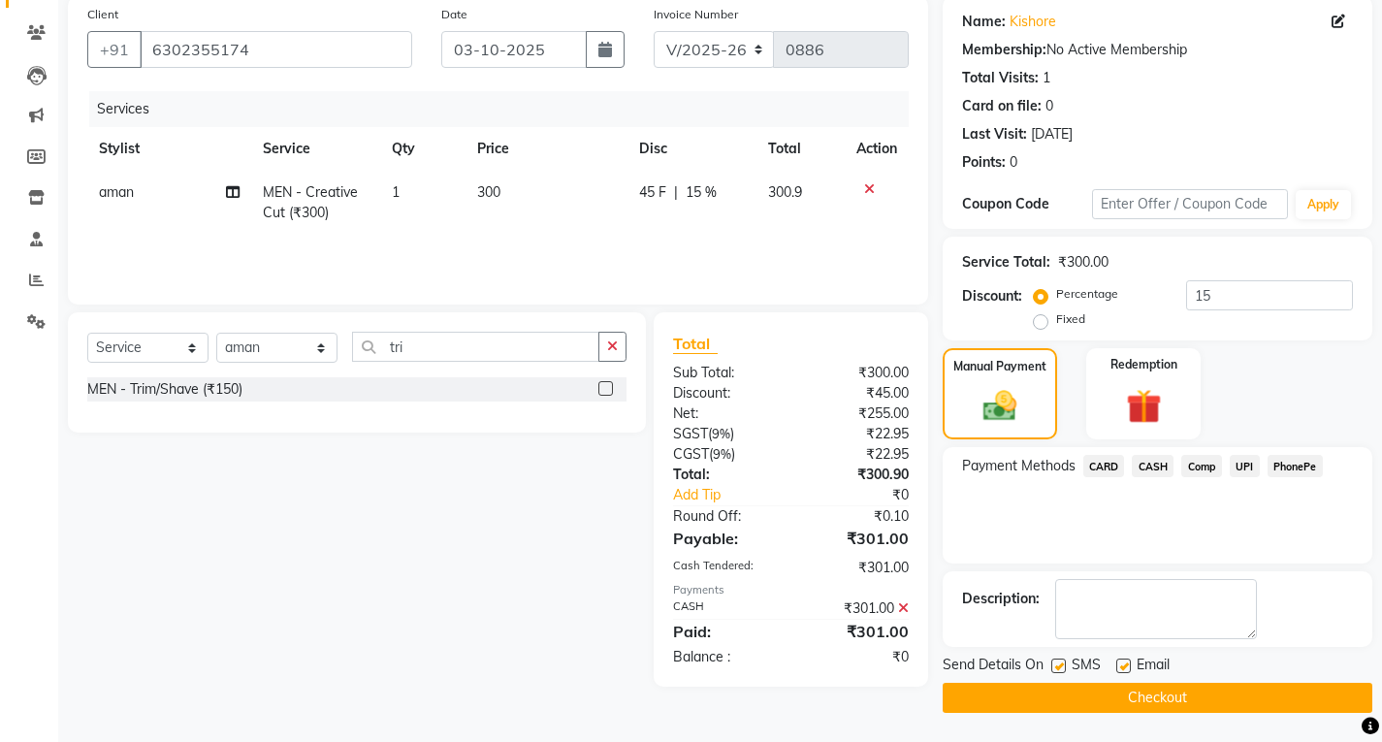
click at [1165, 697] on button "Checkout" at bounding box center [1157, 698] width 430 height 30
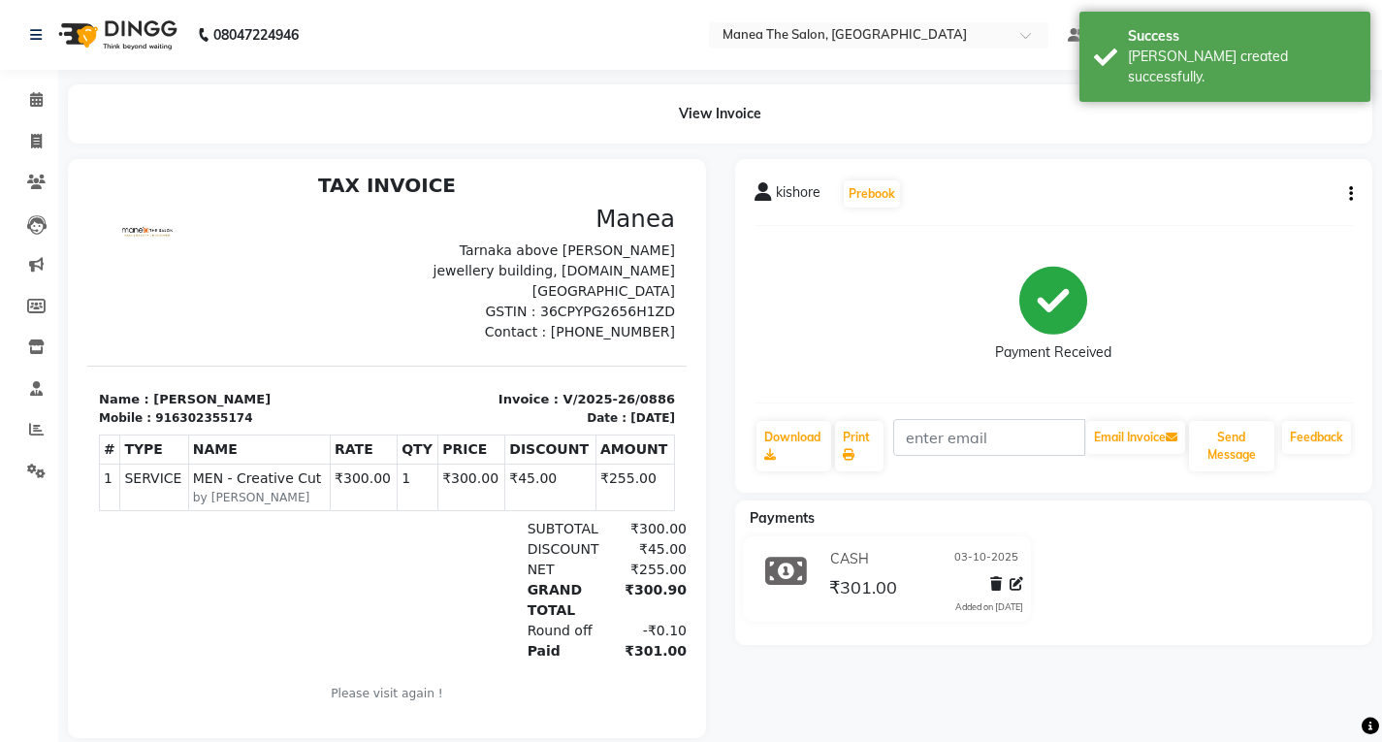
scroll to position [16, 0]
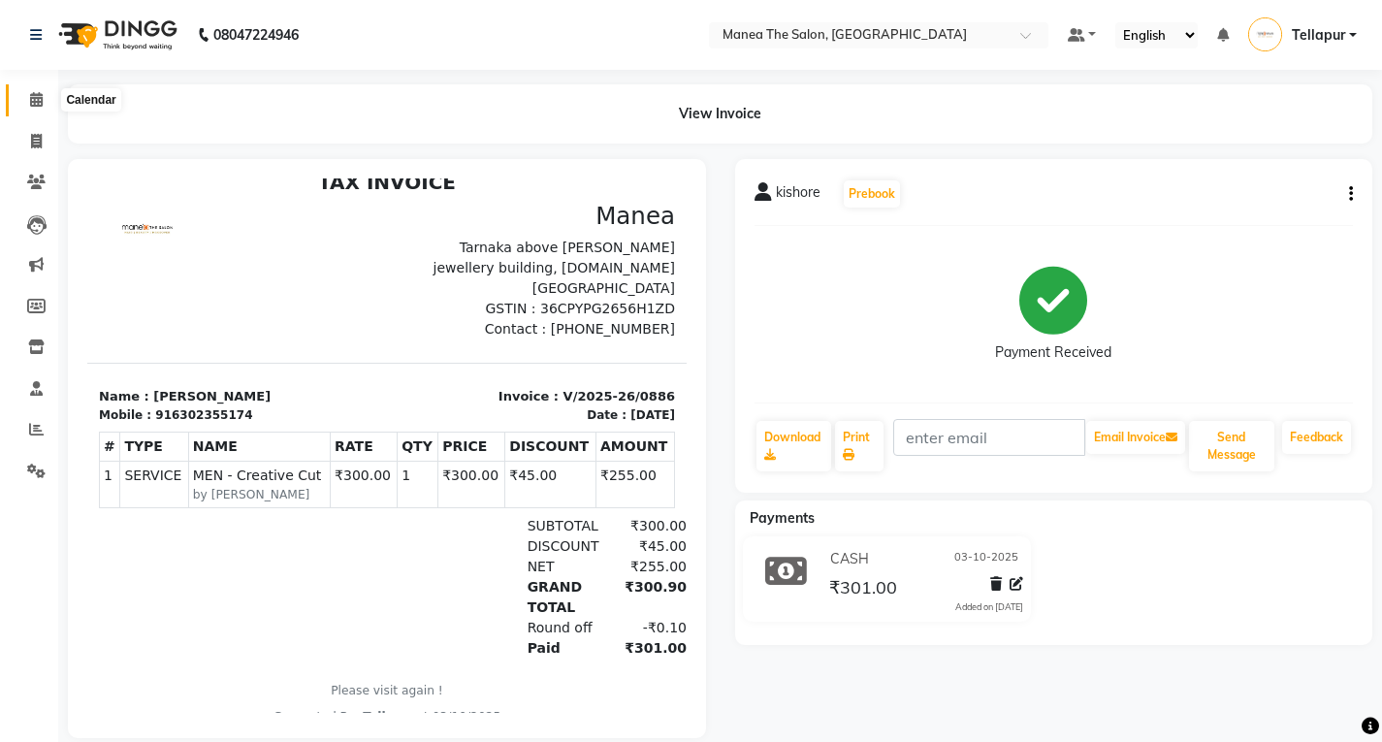
click at [32, 104] on icon at bounding box center [36, 99] width 13 height 15
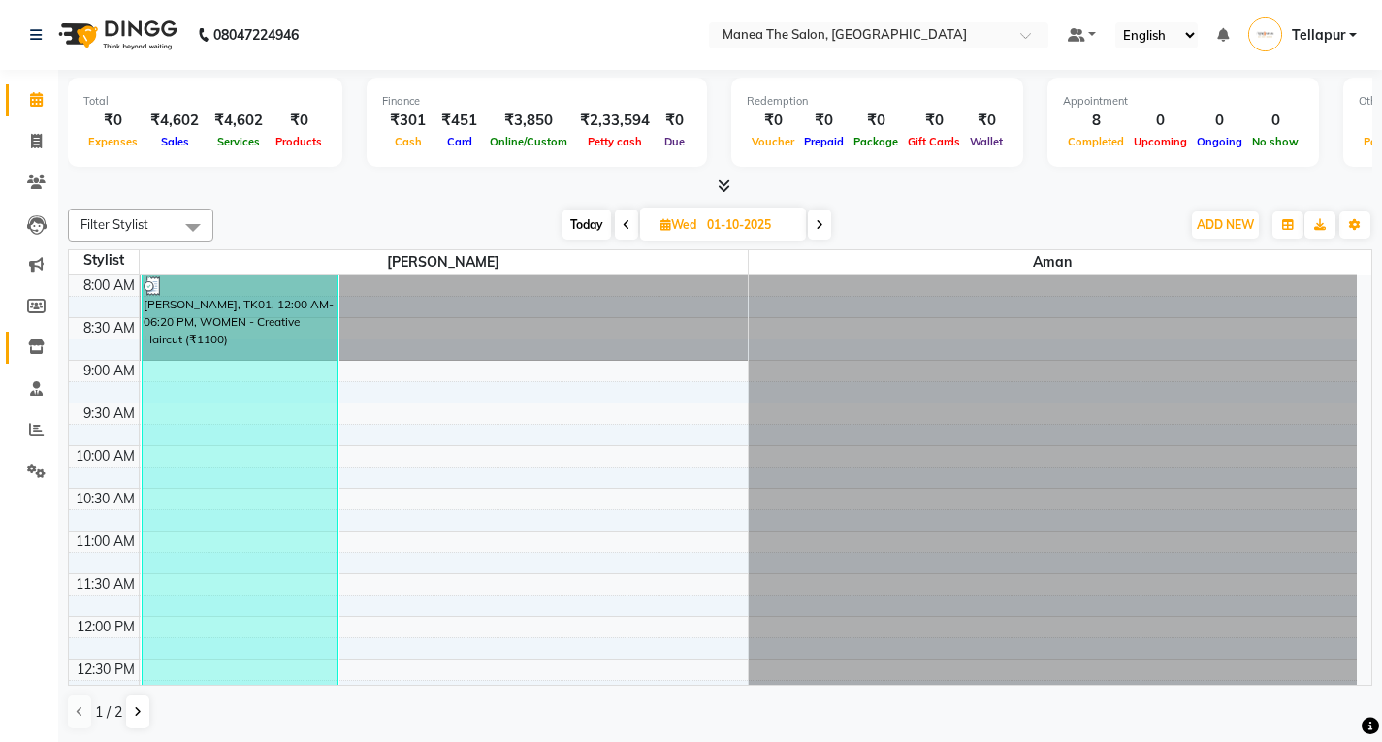
drag, startPoint x: 17, startPoint y: 346, endPoint x: 17, endPoint y: 501, distance: 155.1
